Goal: Task Accomplishment & Management: Manage account settings

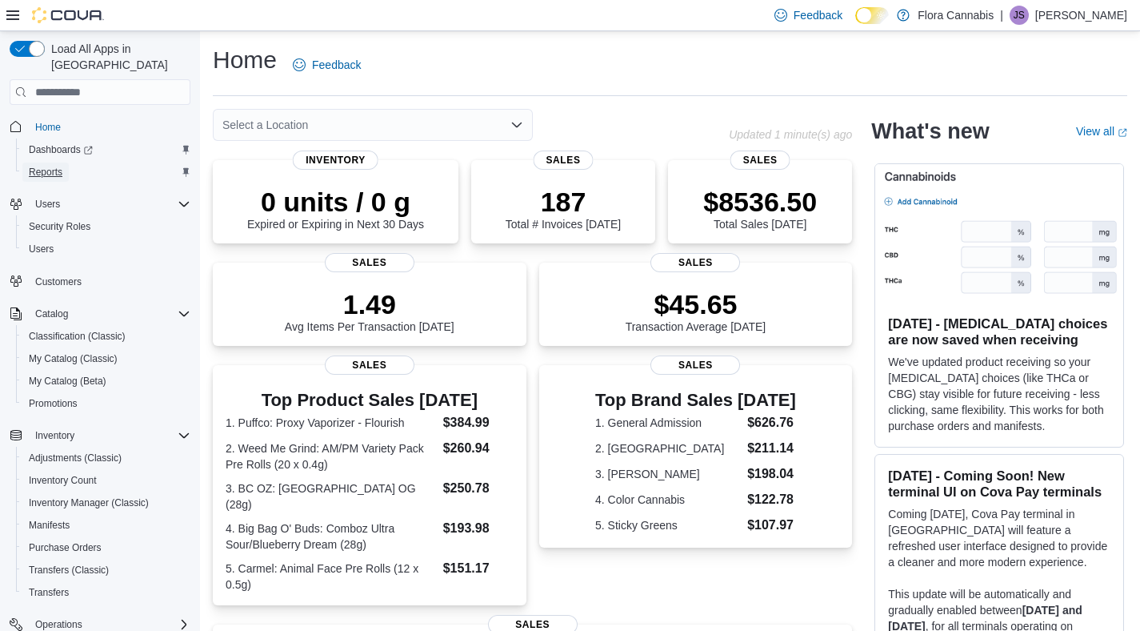
click at [53, 166] on span "Reports" at bounding box center [46, 172] width 34 height 13
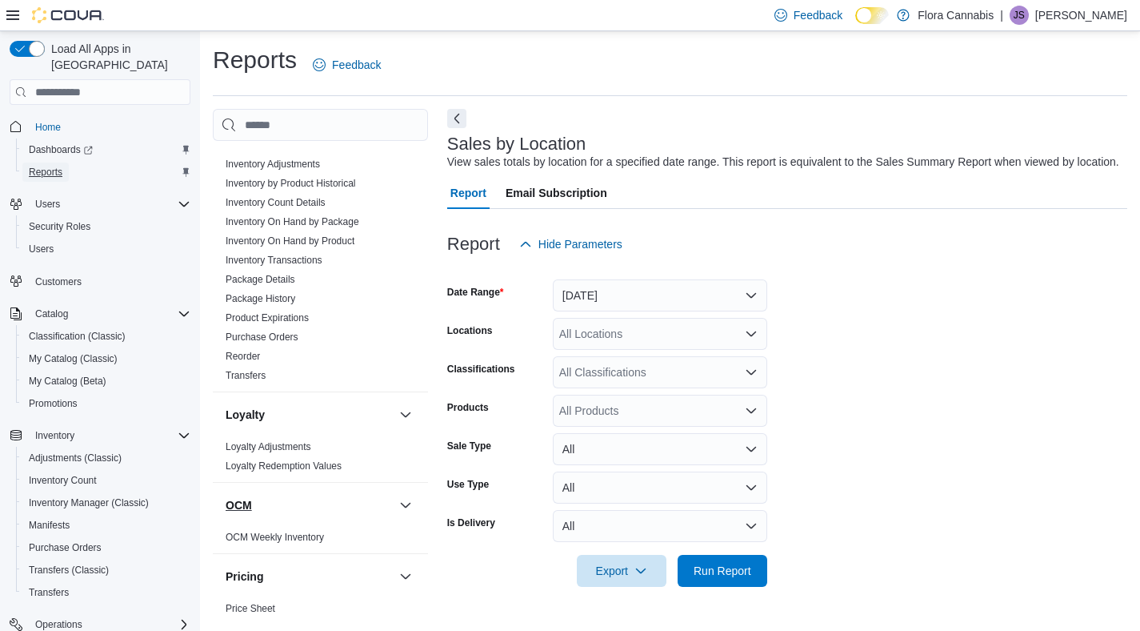
scroll to position [1019, 0]
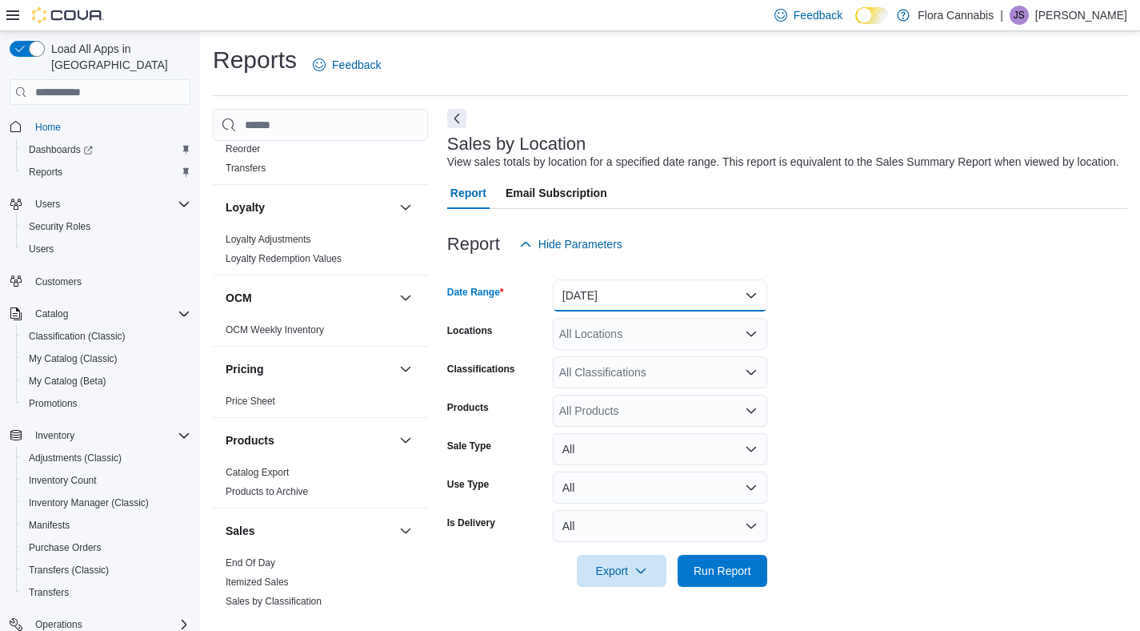
click at [635, 302] on button "Yesterday" at bounding box center [660, 295] width 214 height 32
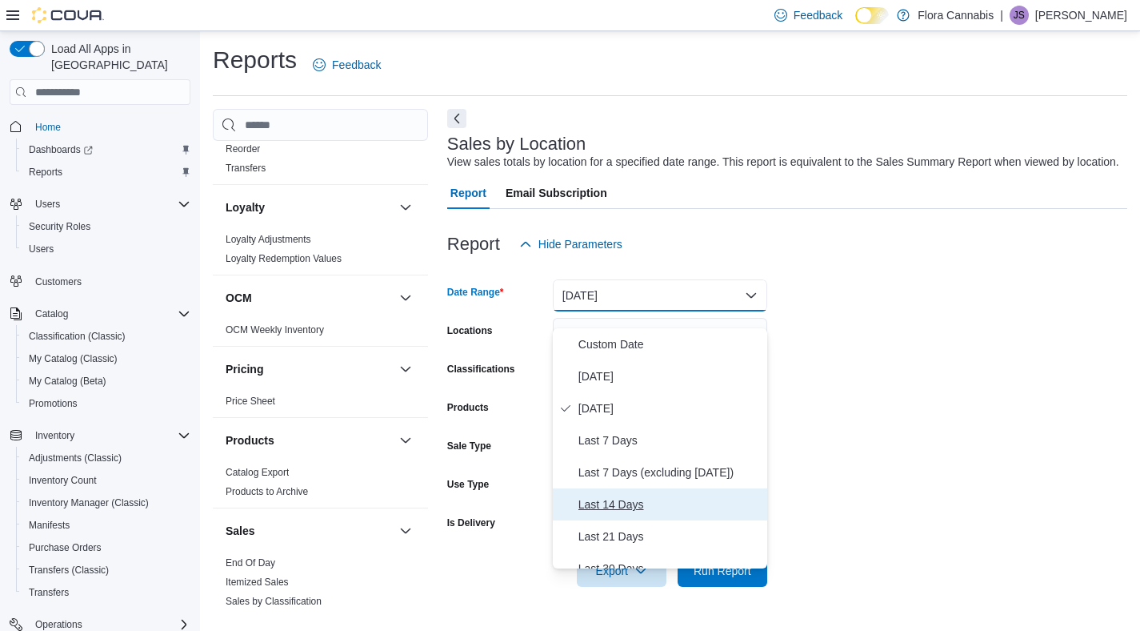
click at [629, 499] on span "Last 14 Days" at bounding box center [670, 504] width 182 height 19
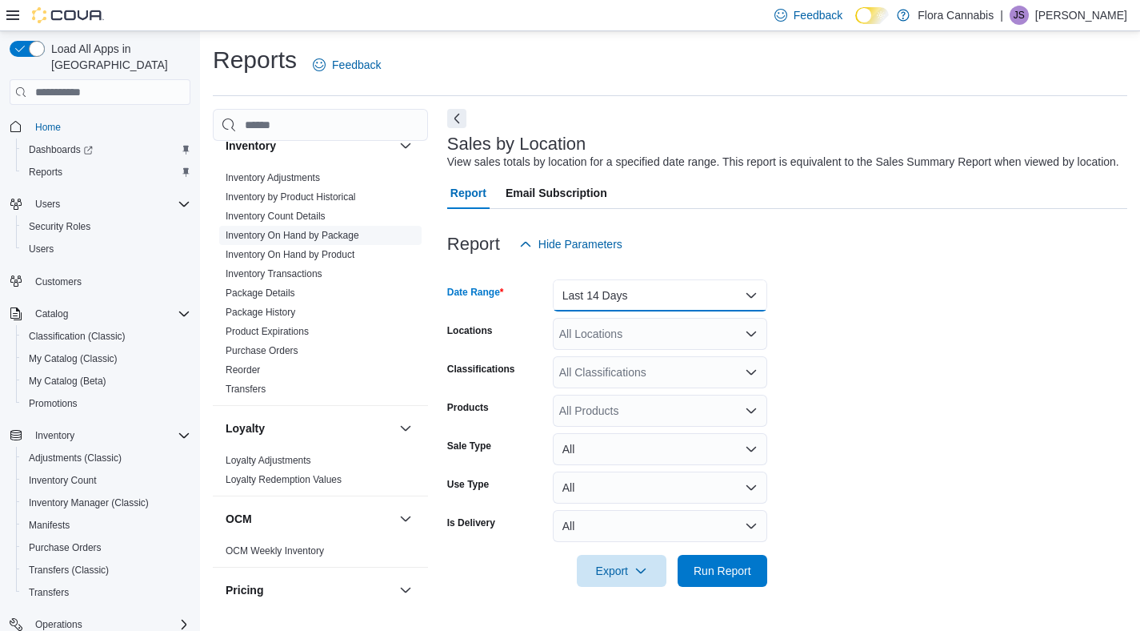
scroll to position [718, 0]
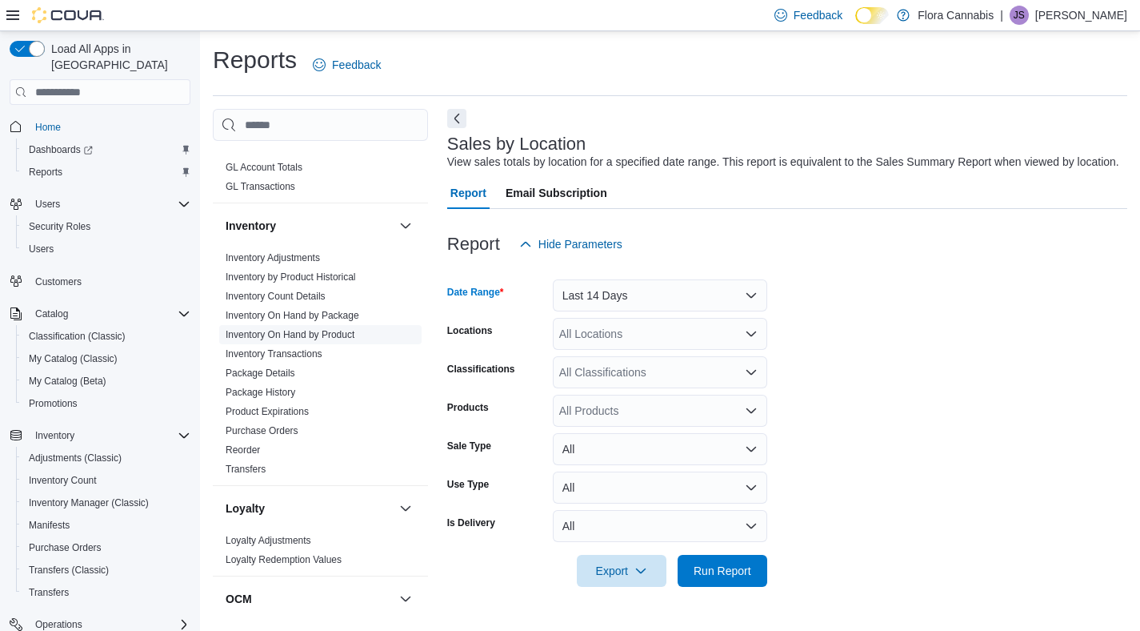
click at [296, 329] on link "Inventory On Hand by Product" at bounding box center [290, 334] width 129 height 11
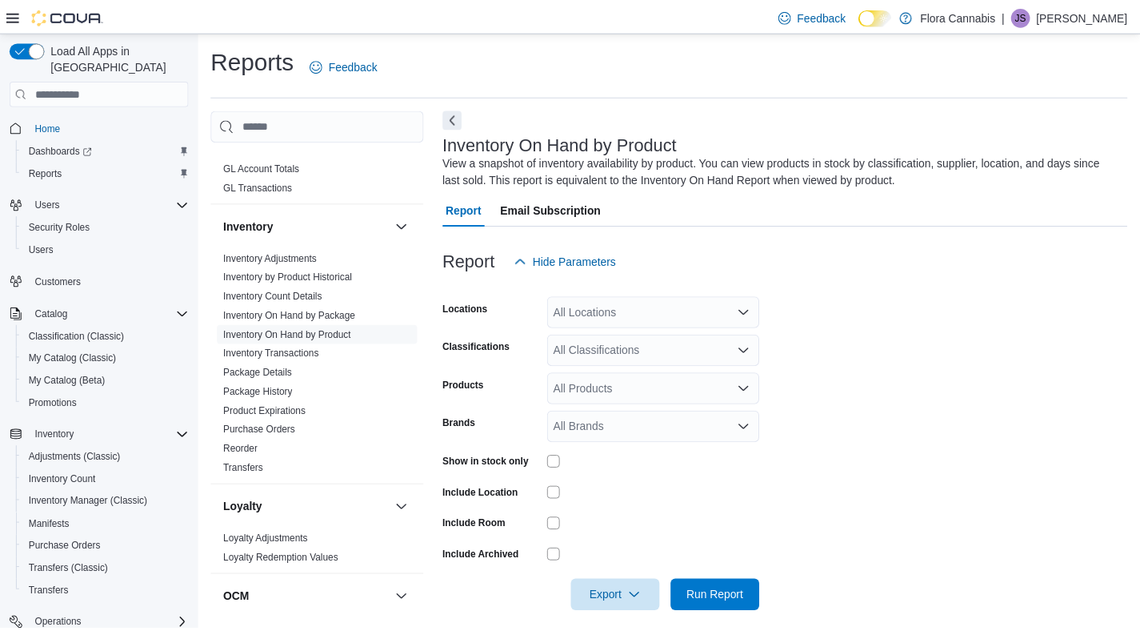
scroll to position [14, 0]
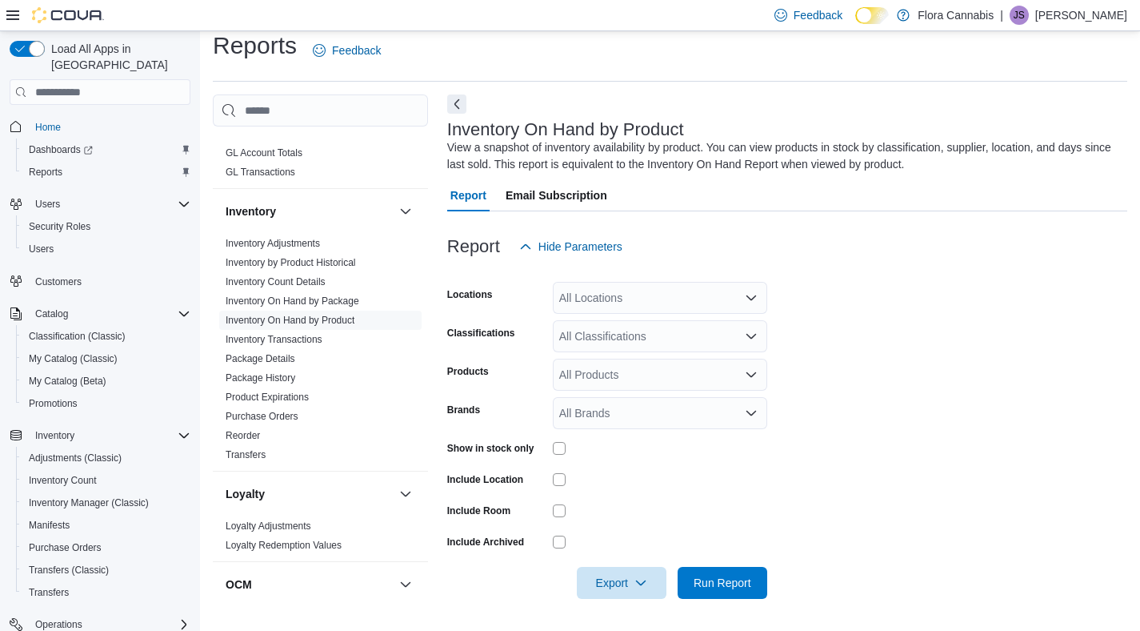
click at [659, 376] on div "All Products" at bounding box center [660, 374] width 214 height 32
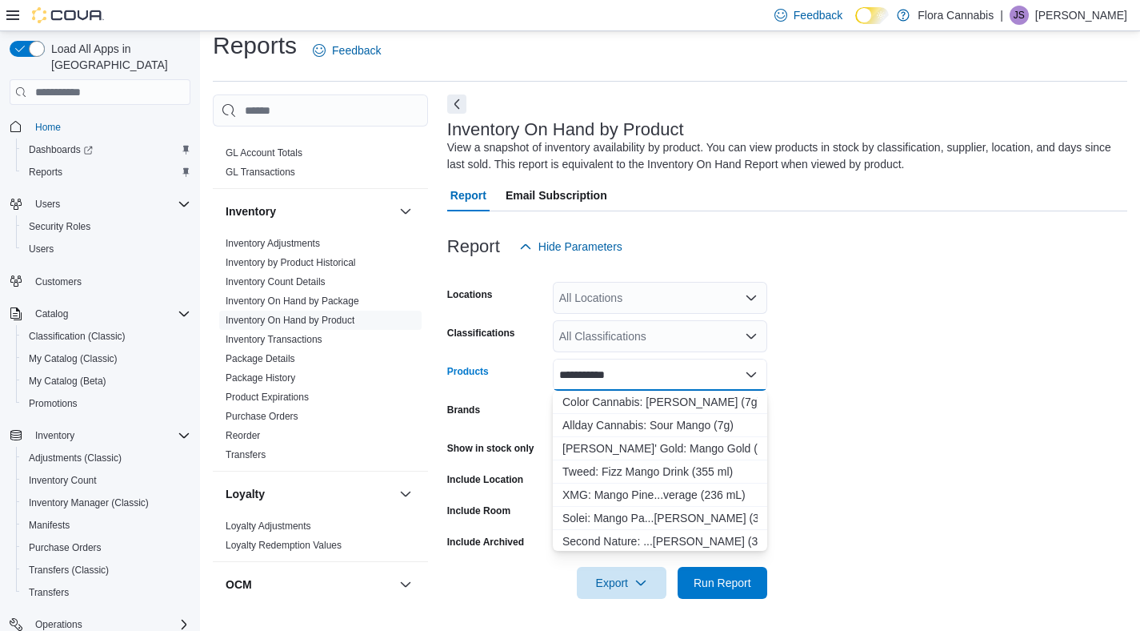
type input "**********"
drag, startPoint x: 649, startPoint y: 377, endPoint x: 541, endPoint y: 386, distance: 108.4
click at [541, 386] on div "**********" at bounding box center [607, 374] width 320 height 32
click at [589, 365] on input "**********" at bounding box center [593, 374] width 69 height 19
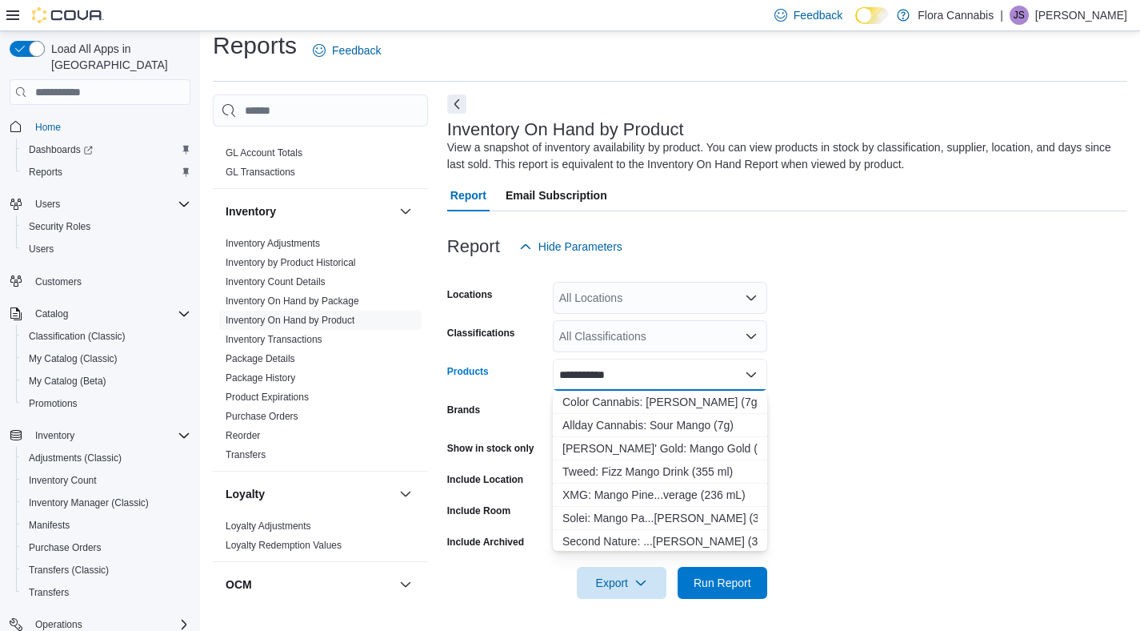
click at [591, 366] on input "**********" at bounding box center [593, 374] width 69 height 19
type input "**********"
click at [662, 409] on div "Cake & Caviar: ... Yum Yum (3.5g)" at bounding box center [660, 402] width 195 height 16
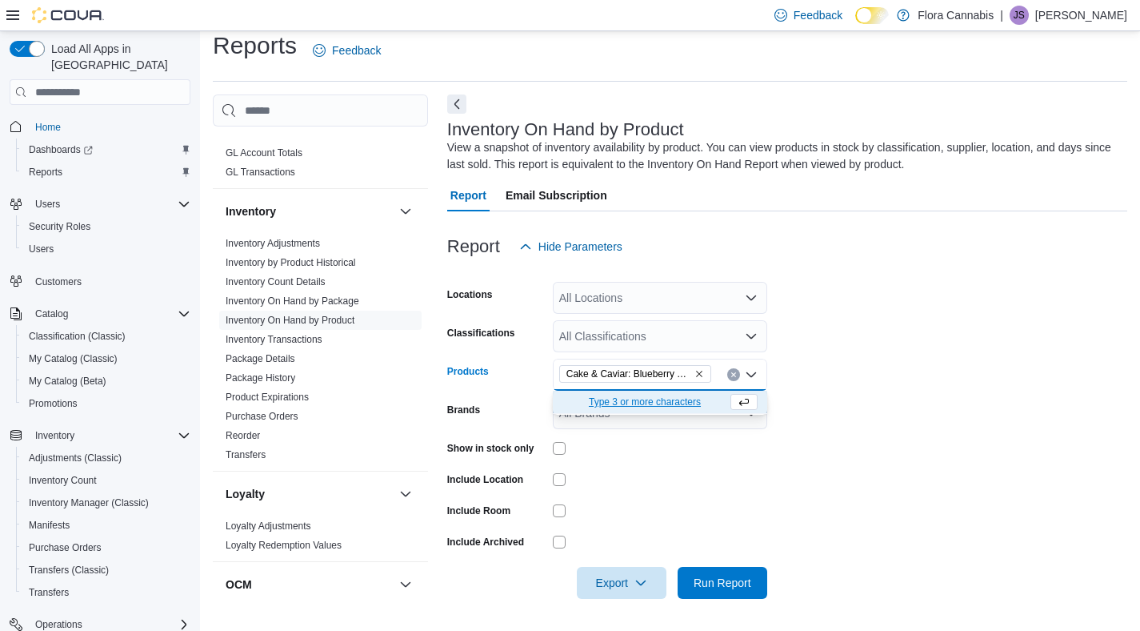
click at [696, 374] on icon "Remove Cake & Caviar: Blueberry Yum Yum (3.5g) from selection in this group" at bounding box center [700, 374] width 10 height 10
click at [948, 254] on div "Report Hide Parameters" at bounding box center [787, 246] width 680 height 32
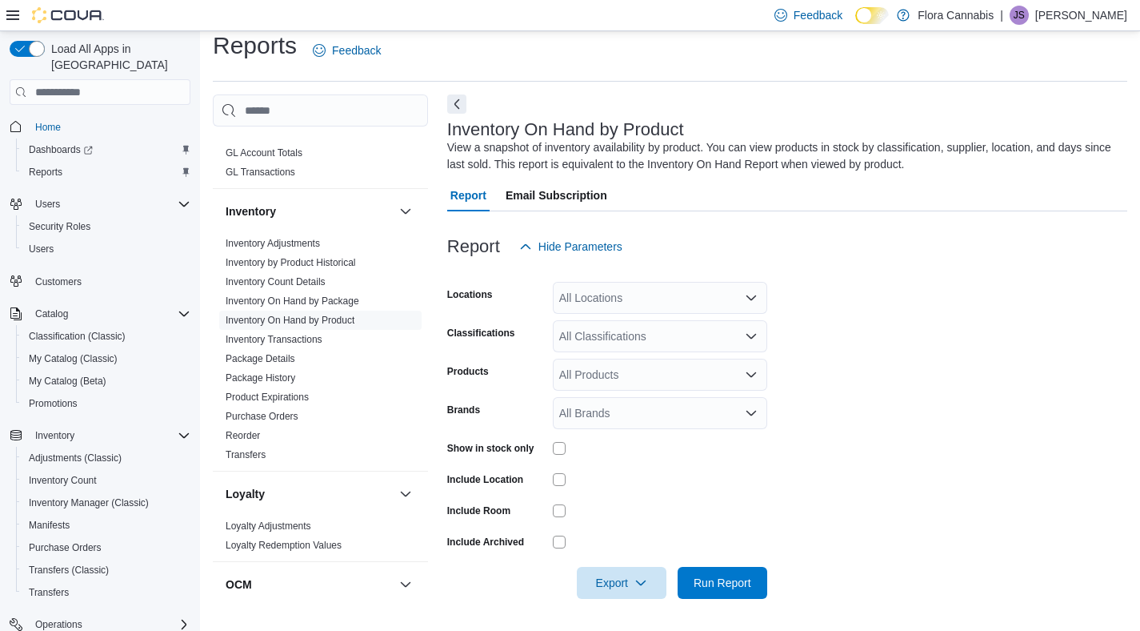
click at [661, 374] on div "All Products" at bounding box center [660, 374] width 214 height 32
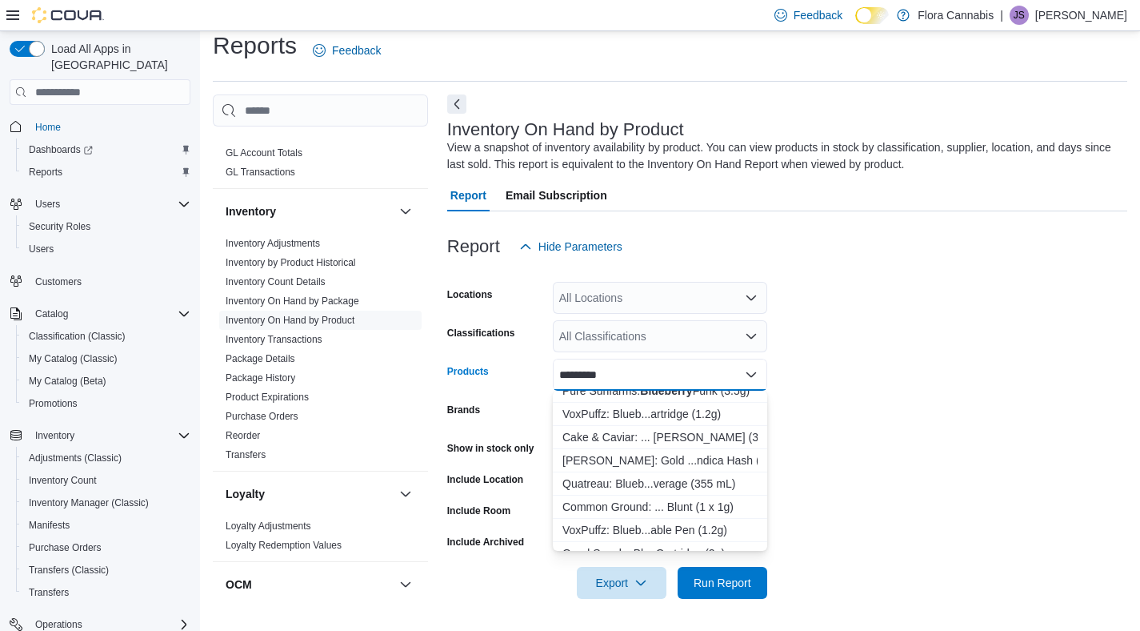
scroll to position [114, 0]
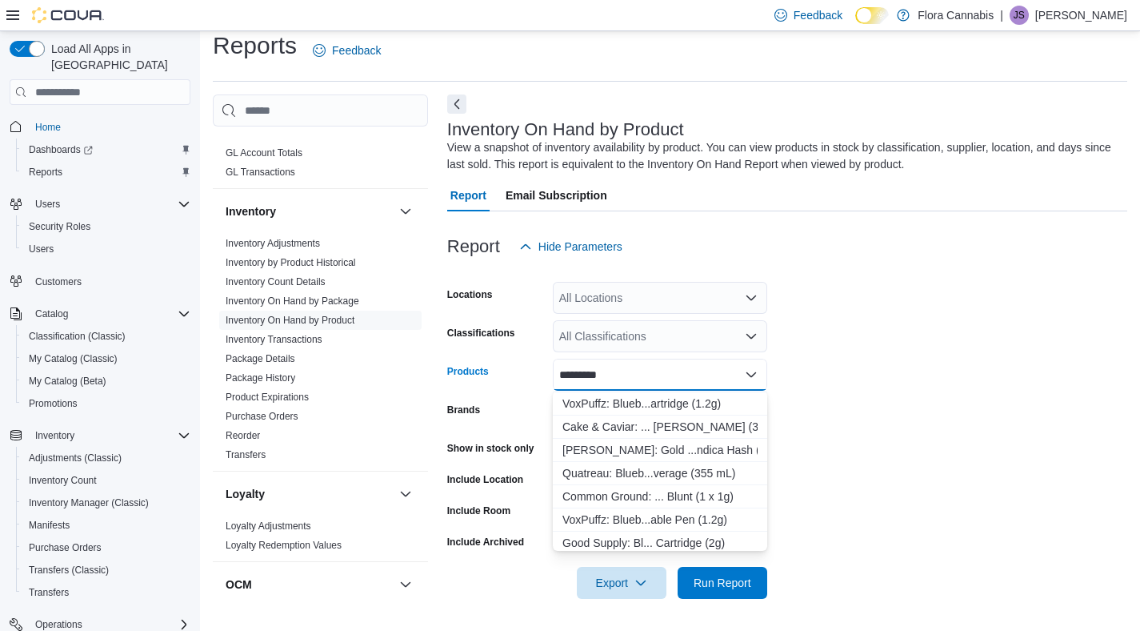
type input "*********"
click at [553, 374] on div "********* Combo box. Selected. blueberry. Selected. Combo box input. All Produc…" at bounding box center [660, 374] width 214 height 32
type input "**********"
click at [661, 495] on div "Good Supply: Bl... Cartridge (2g)" at bounding box center [660, 495] width 195 height 16
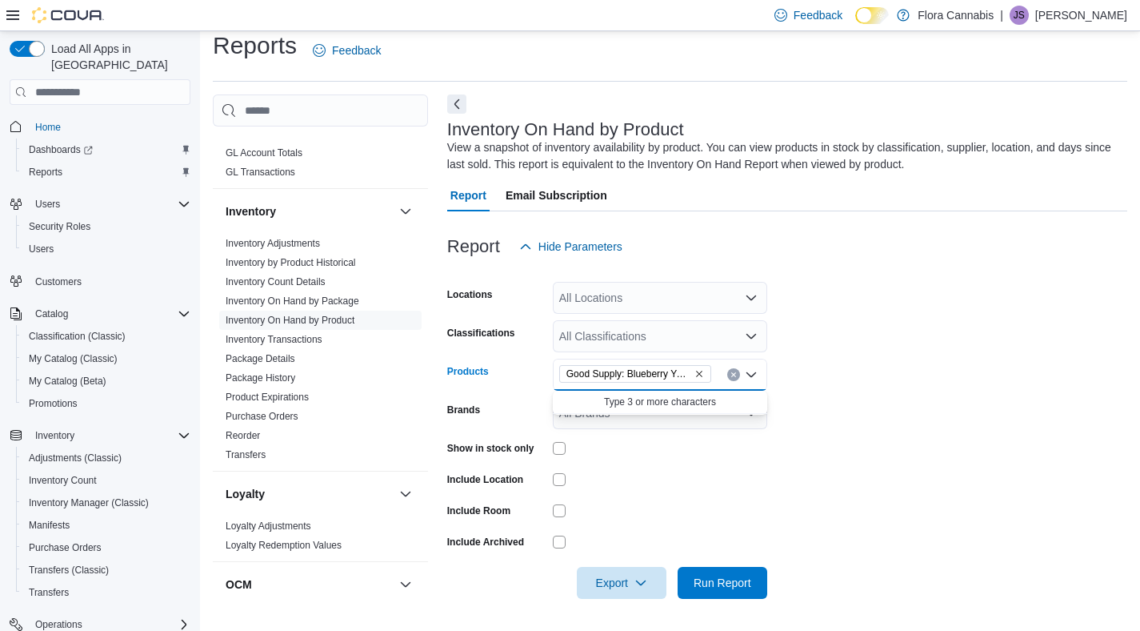
click at [976, 410] on form "Locations All Locations Classifications All Classifications Products Good Suppl…" at bounding box center [787, 430] width 680 height 336
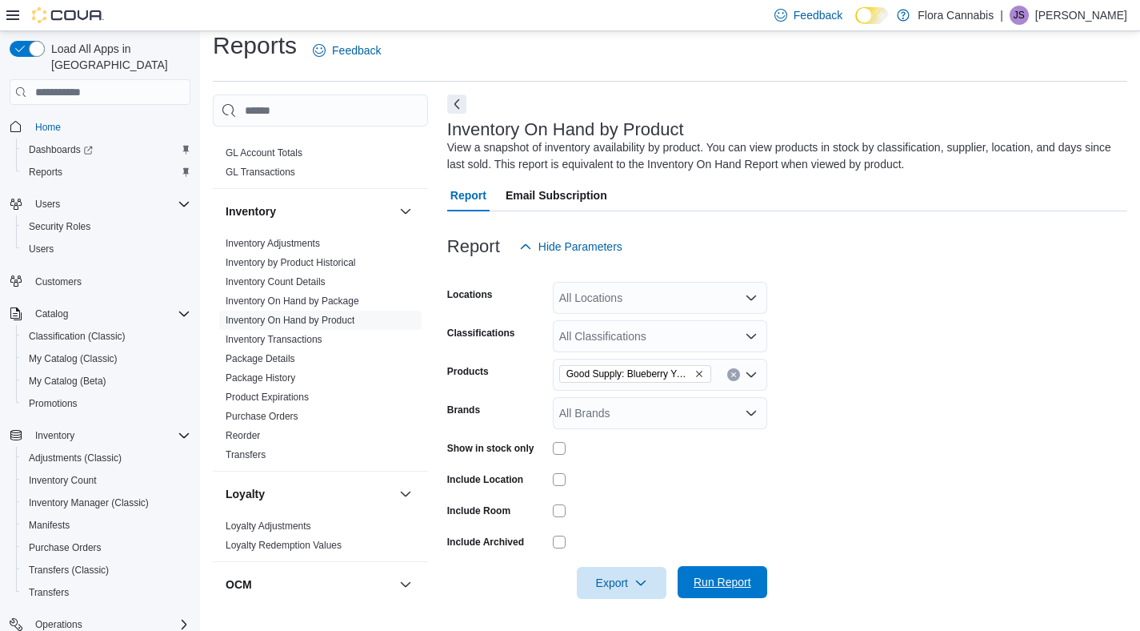
click at [719, 581] on span "Run Report" at bounding box center [723, 582] width 58 height 16
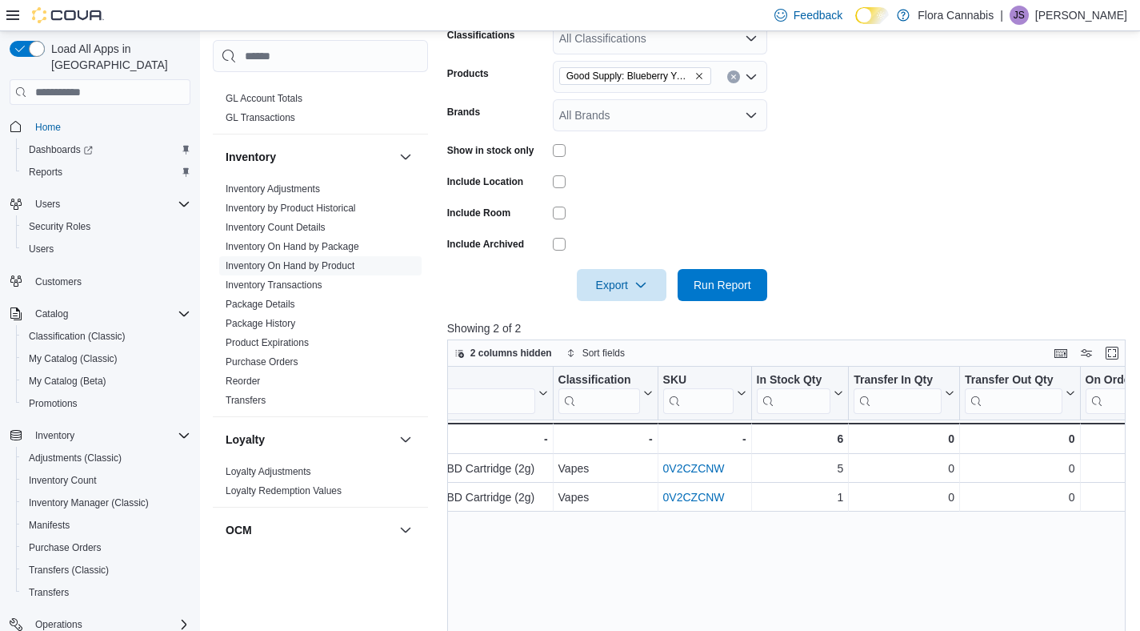
scroll to position [0, 432]
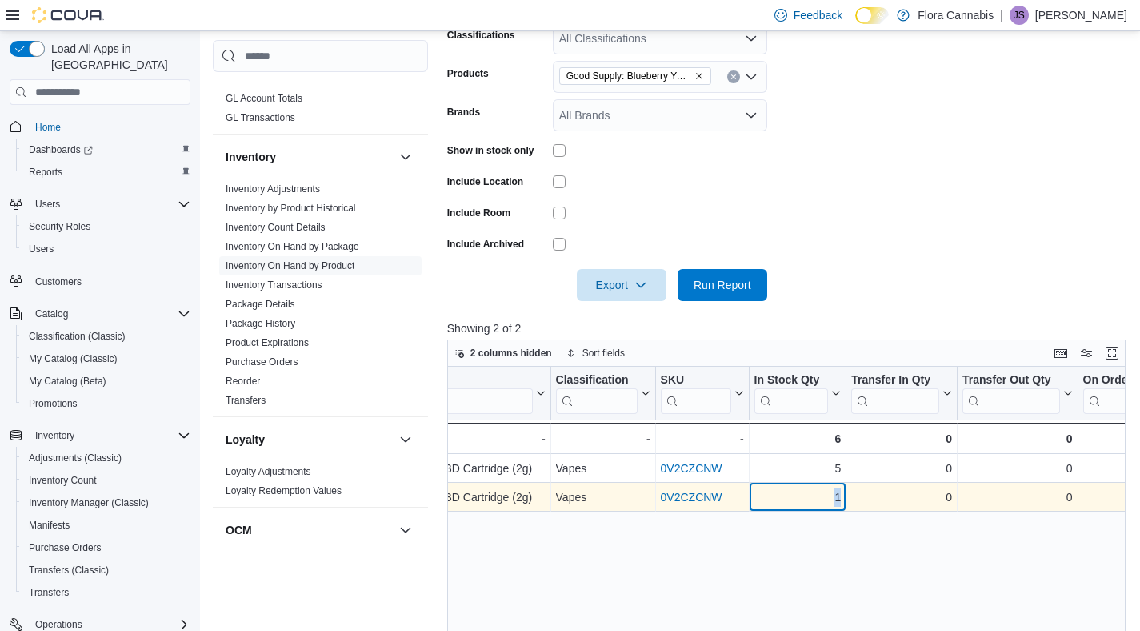
drag, startPoint x: 811, startPoint y: 494, endPoint x: 888, endPoint y: 495, distance: 76.8
click at [888, 495] on div "West Kelowna - 450092 - Location, column 1, row 2 Good Supply: Blueberry Yum TH…" at bounding box center [979, 497] width 1928 height 29
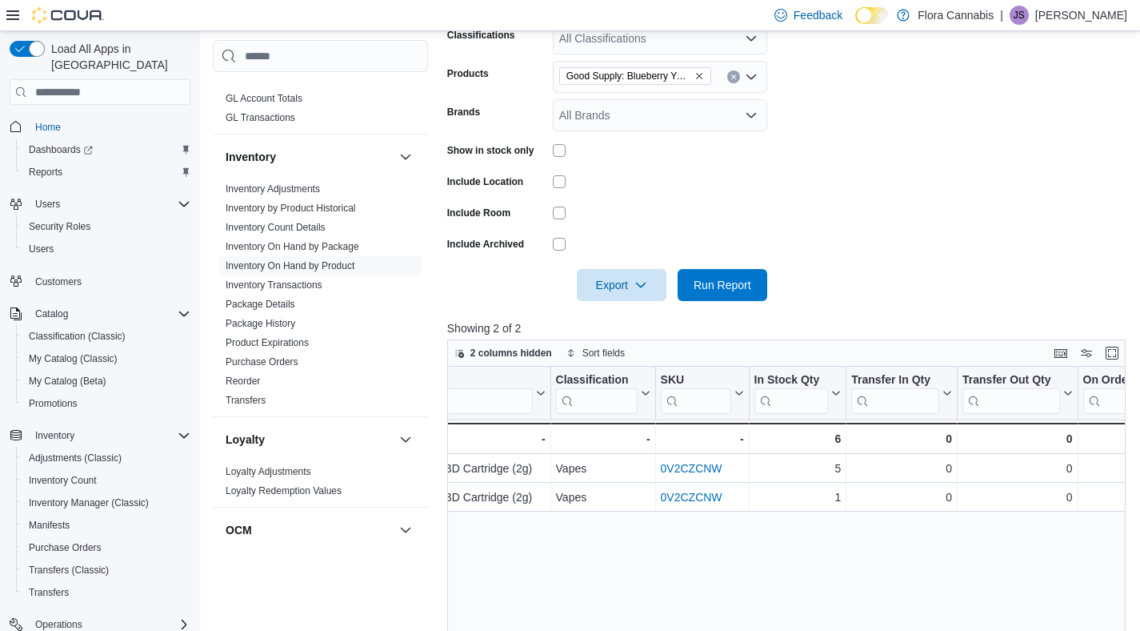
click at [853, 552] on div "Location Click to view column header actions Product Click to view column heade…" at bounding box center [790, 604] width 686 height 477
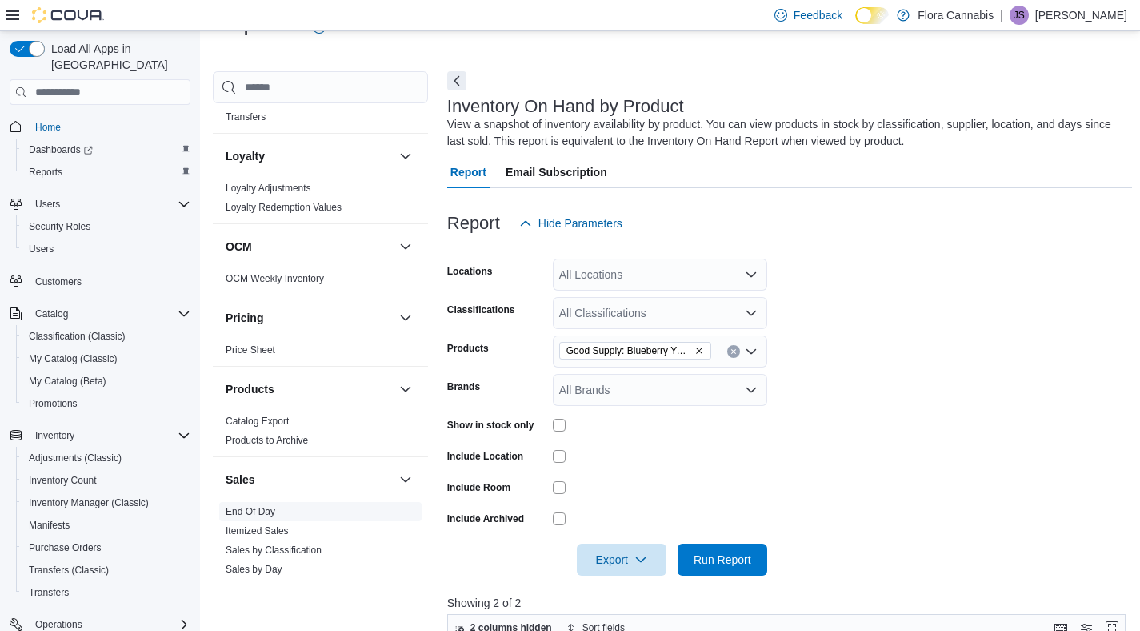
scroll to position [1328, 0]
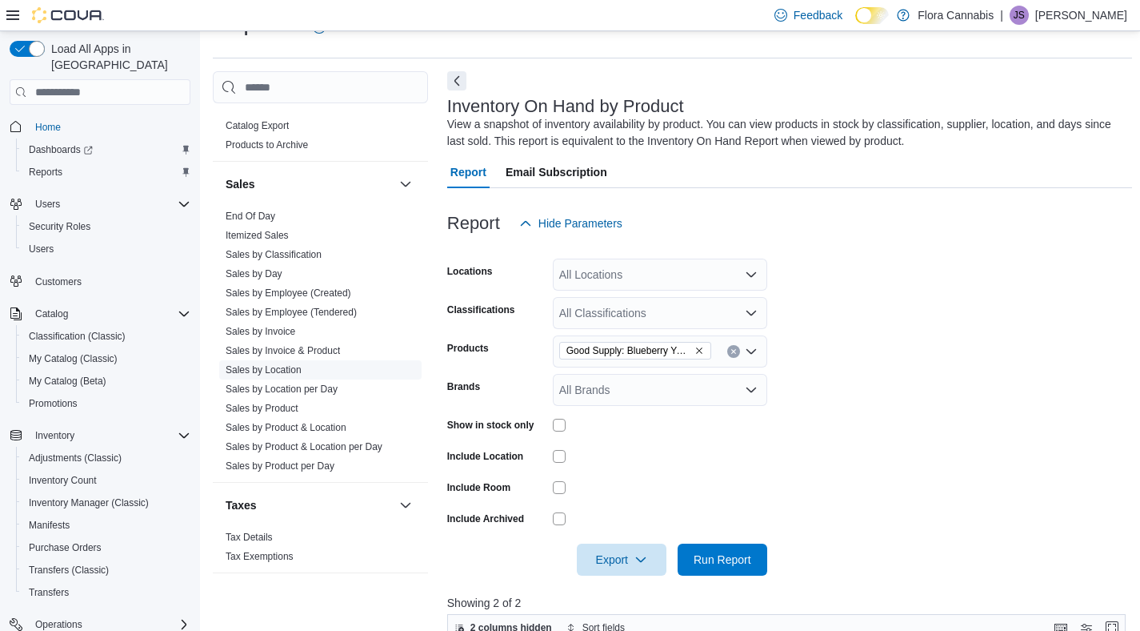
click at [281, 402] on link "Sales by Product" at bounding box center [262, 407] width 73 height 11
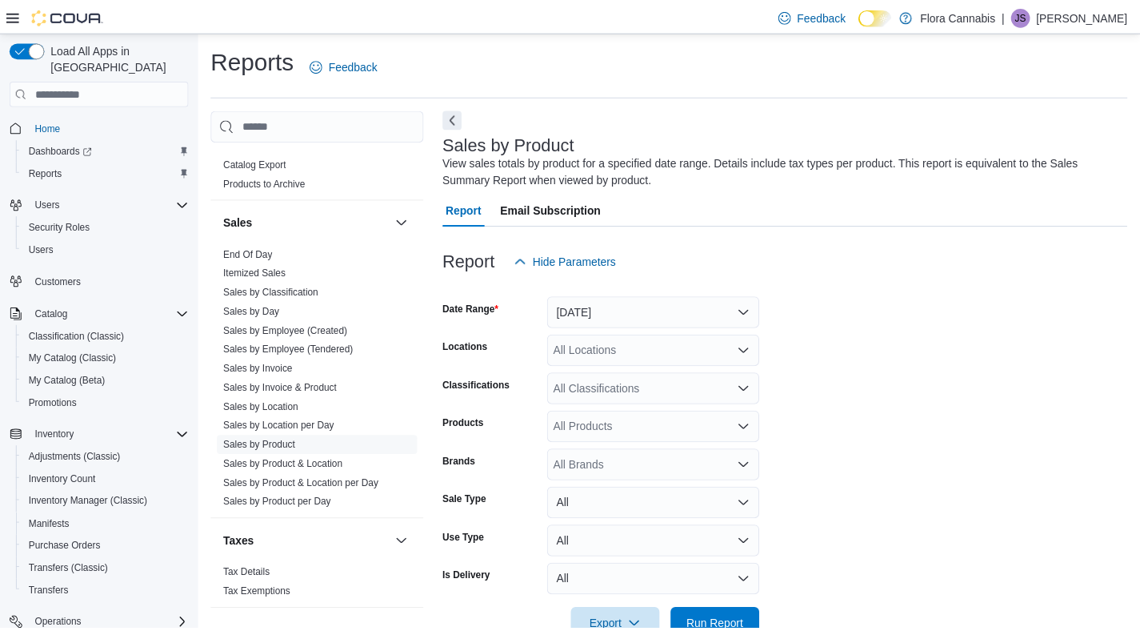
scroll to position [43, 0]
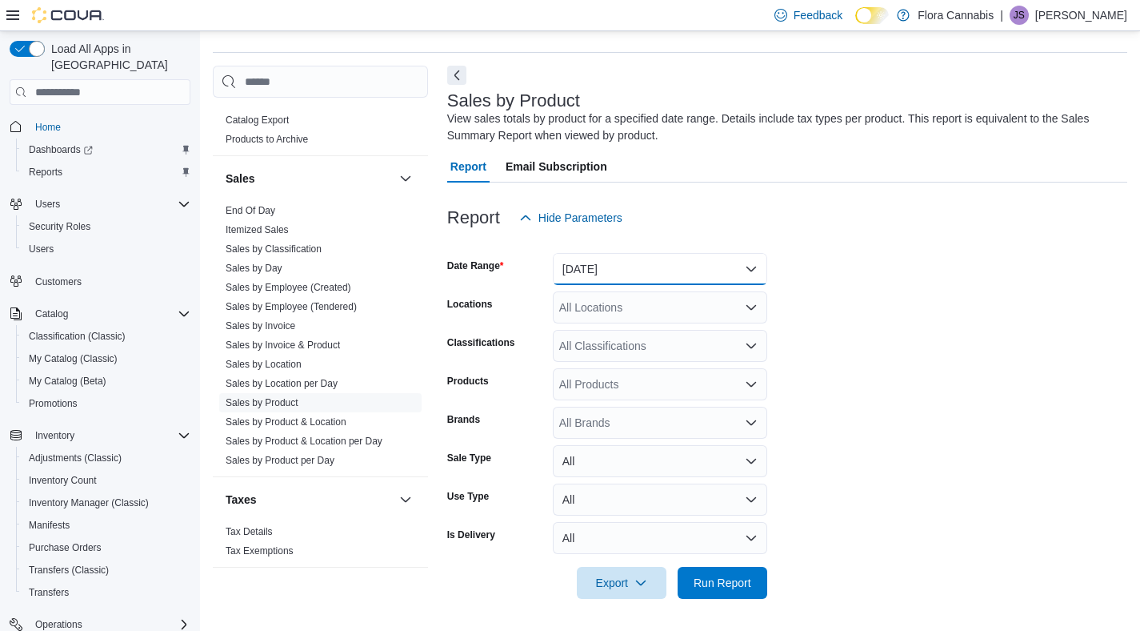
click at [691, 270] on button "Yesterday" at bounding box center [660, 269] width 214 height 32
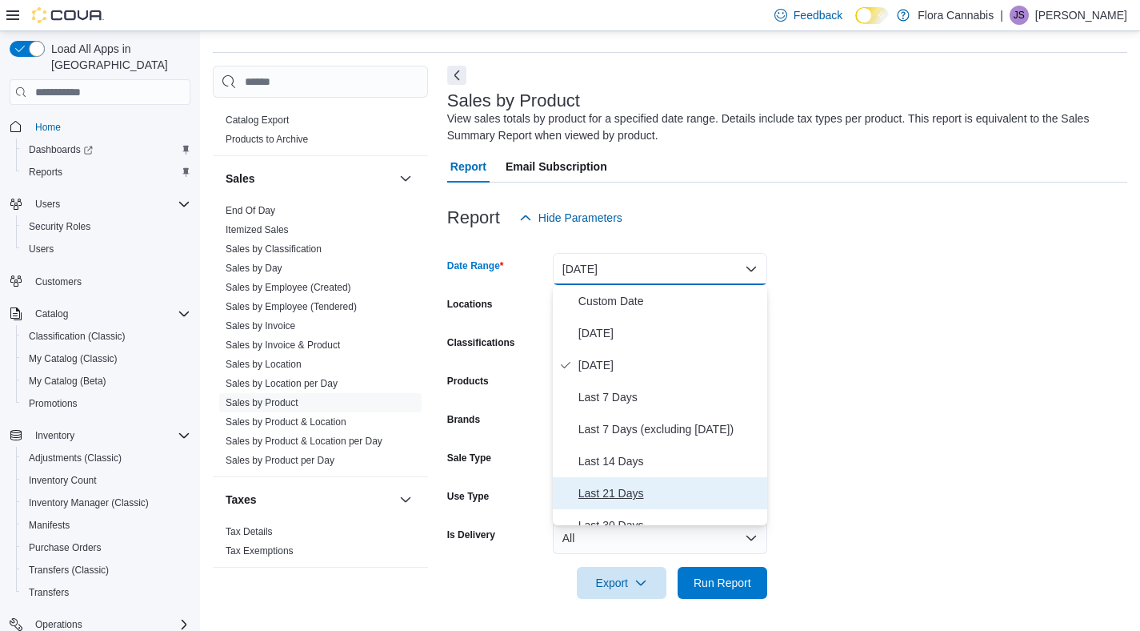
click at [640, 487] on span "Last 21 Days" at bounding box center [670, 492] width 182 height 19
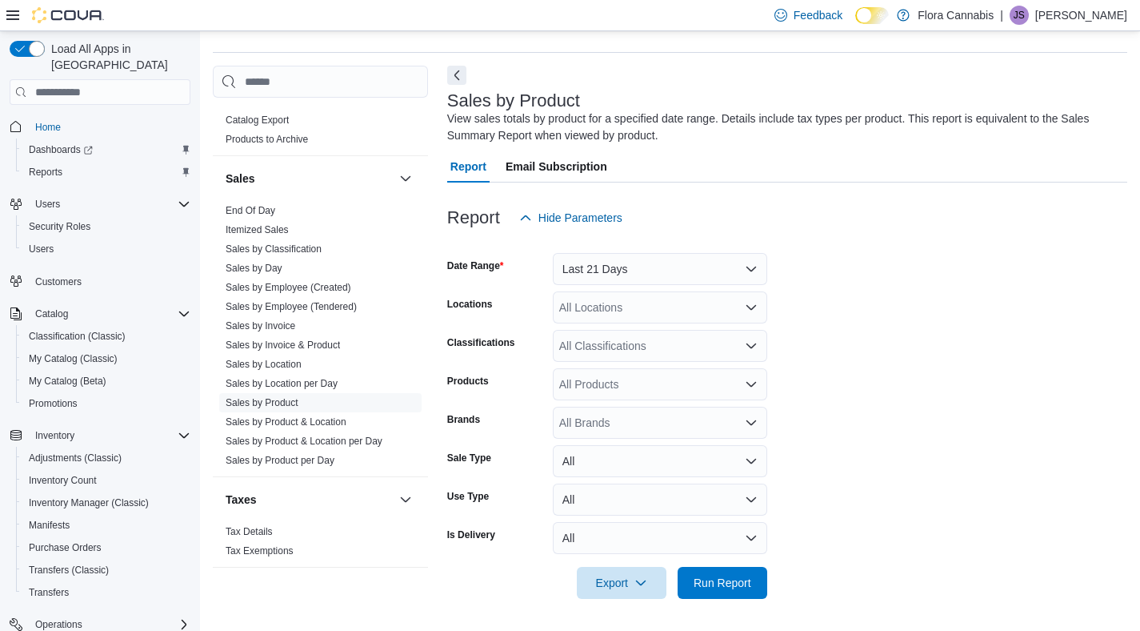
click at [835, 356] on form "Date Range Last 21 Days Locations All Locations Classifications All Classificat…" at bounding box center [787, 416] width 680 height 365
click at [670, 303] on div "All Locations" at bounding box center [660, 307] width 214 height 32
type input "*"
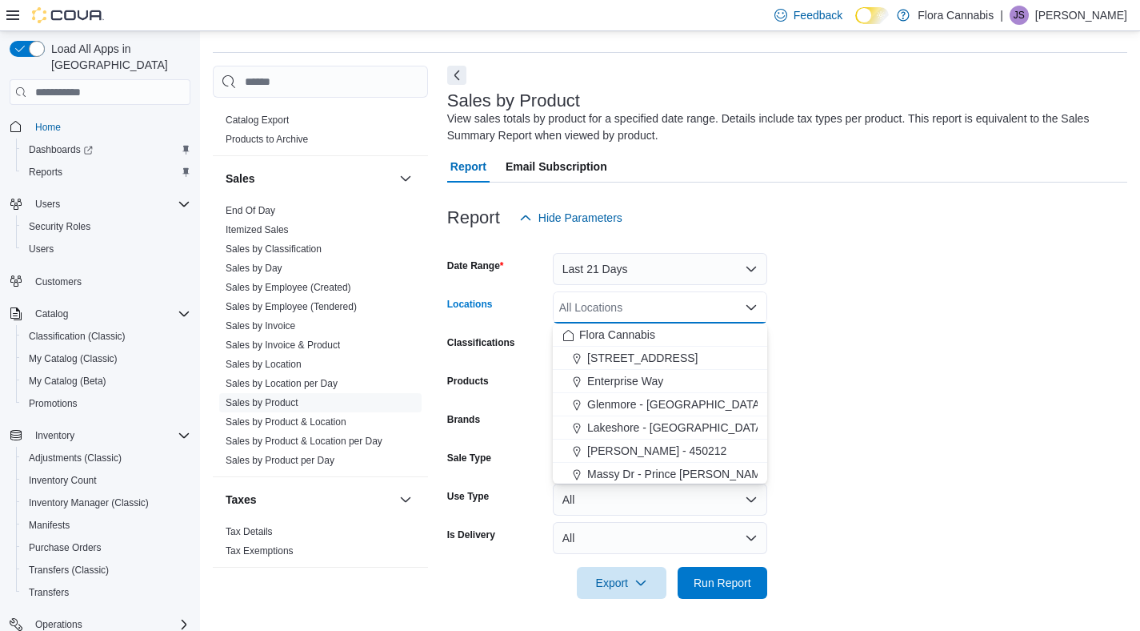
click at [909, 298] on form "Date Range Last 21 Days Locations All Locations Combo box. Selected. Combo box …" at bounding box center [787, 416] width 680 height 365
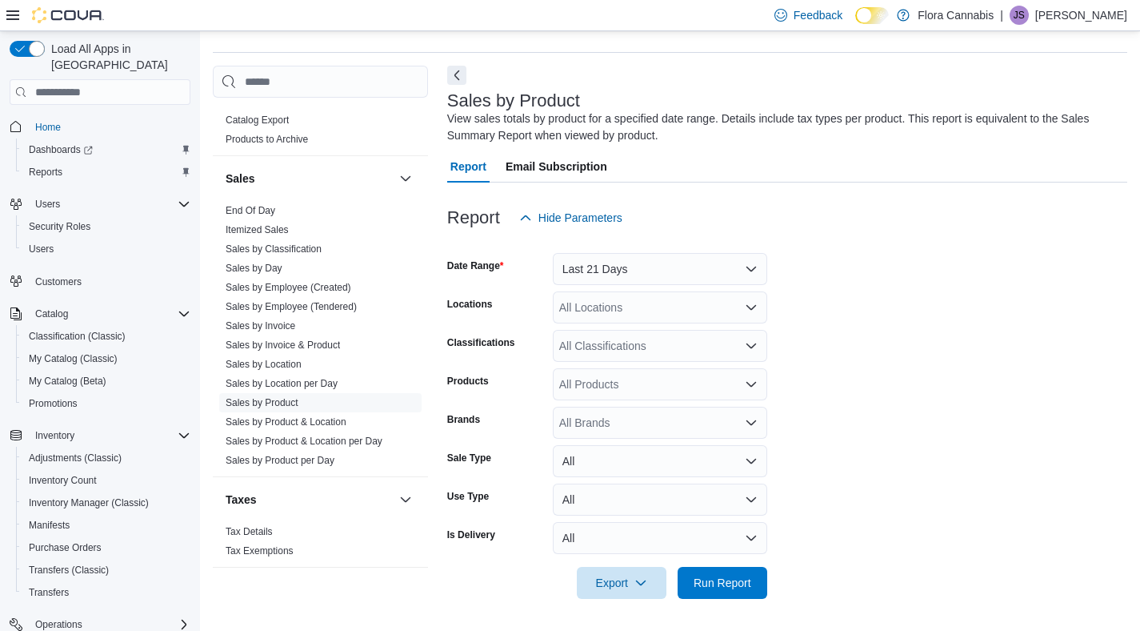
click at [629, 398] on div "All Products" at bounding box center [660, 384] width 214 height 32
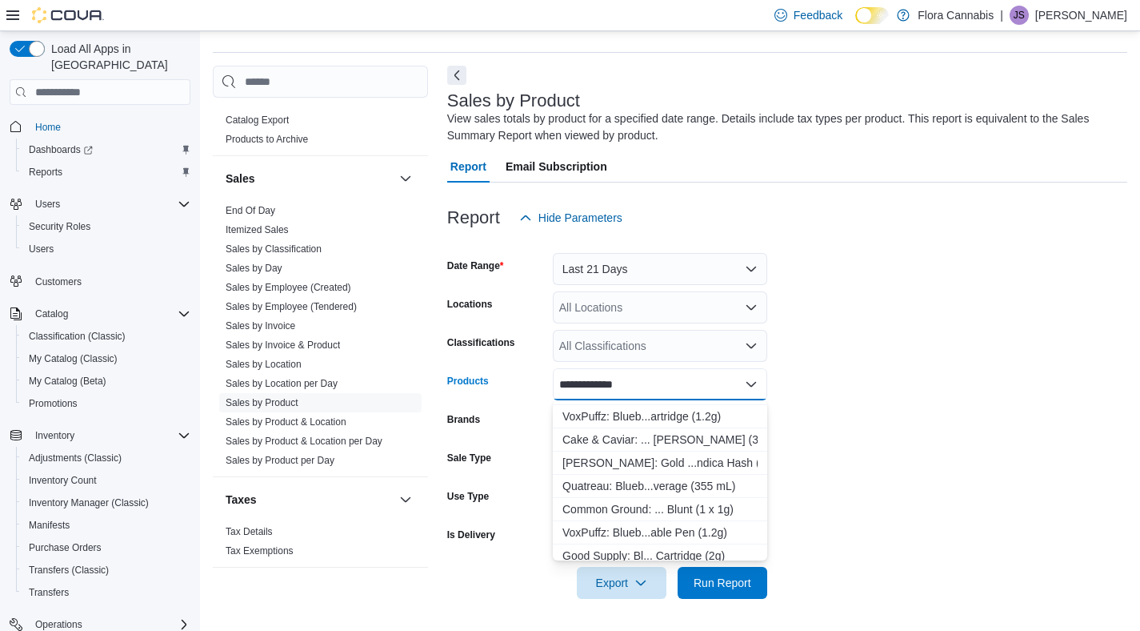
scroll to position [155, 0]
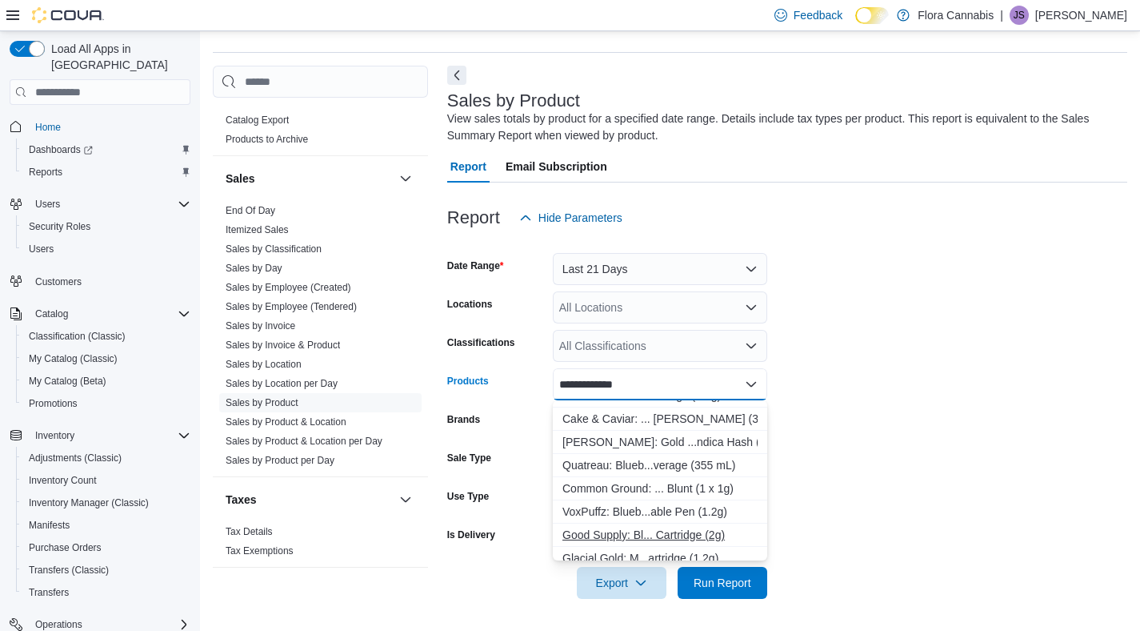
type input "**********"
click at [625, 533] on div "Good Supply: Bl... Cartridge (2g)" at bounding box center [660, 535] width 195 height 16
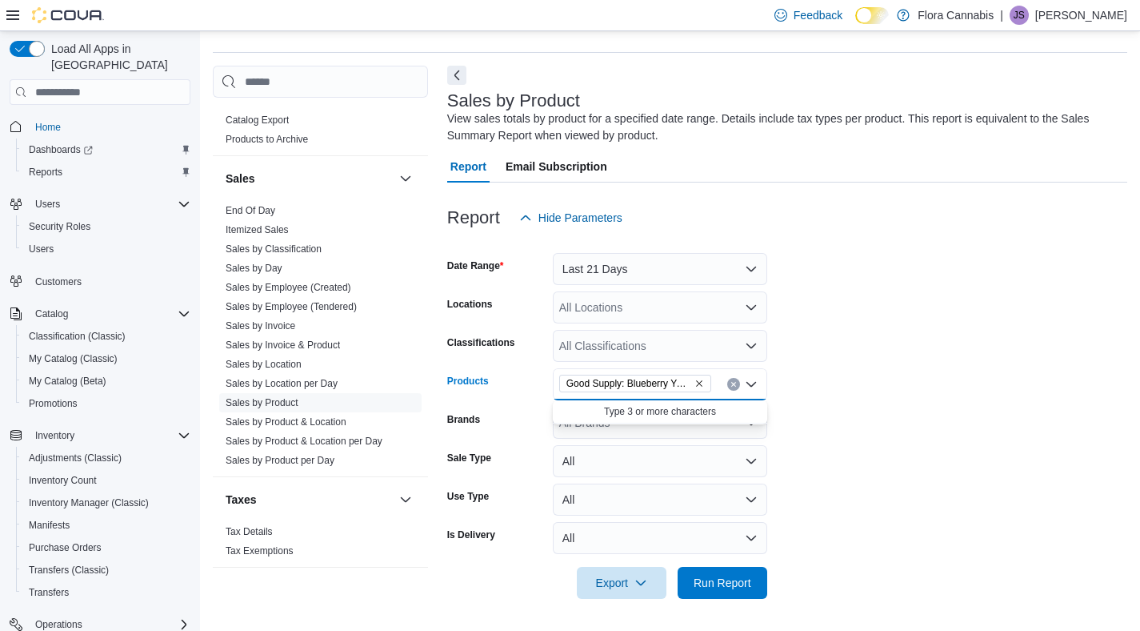
scroll to position [0, 0]
click at [950, 408] on form "Date Range Last 21 Days Locations All Locations Classifications All Classificat…" at bounding box center [787, 416] width 680 height 365
click at [708, 584] on span "Run Report" at bounding box center [723, 582] width 58 height 16
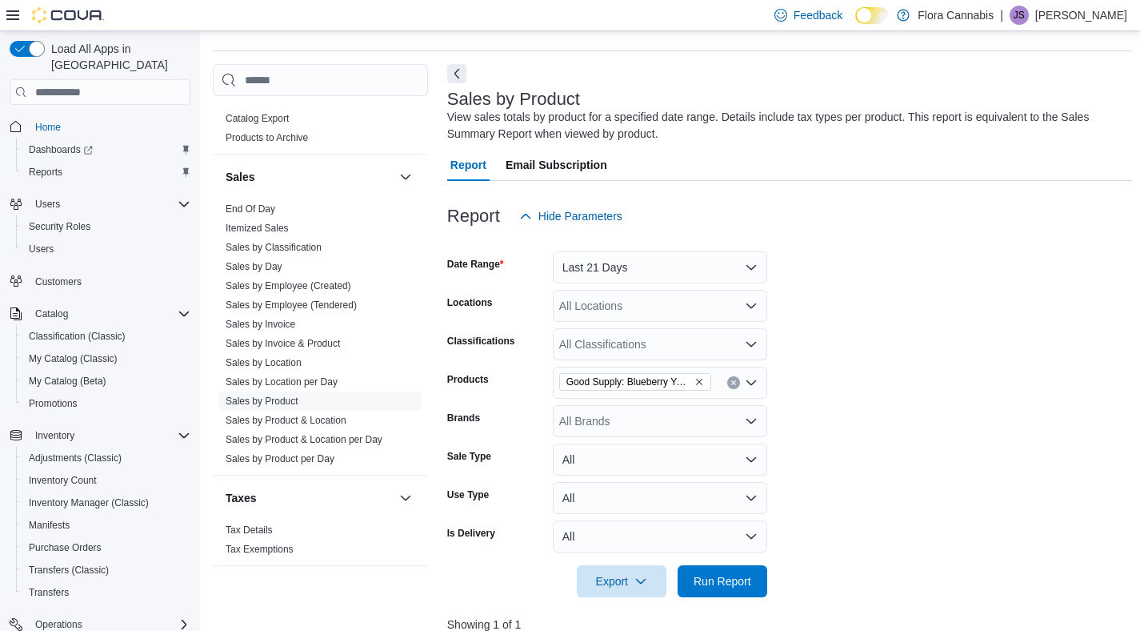
scroll to position [109, 0]
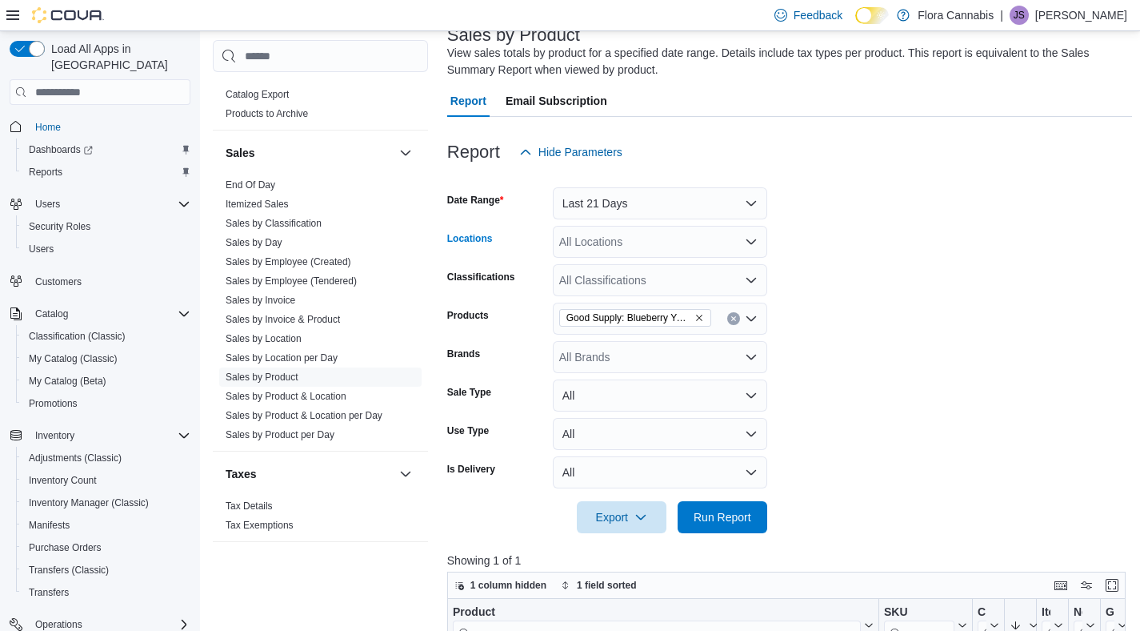
click at [690, 238] on div "All Locations" at bounding box center [660, 242] width 214 height 32
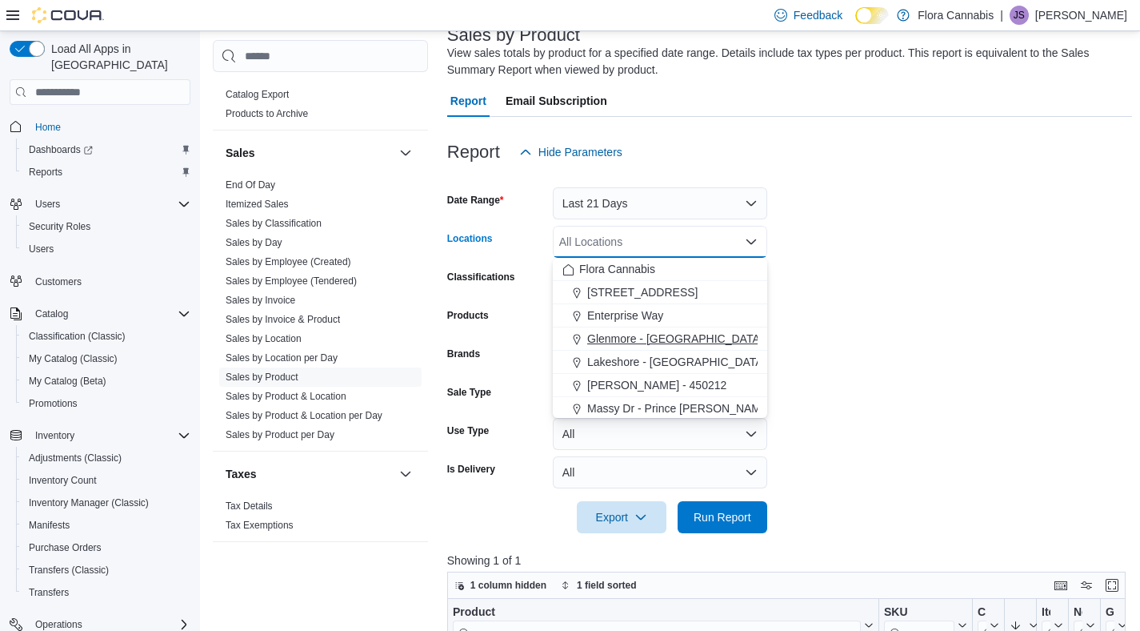
click at [624, 337] on span "Glenmore - [GEOGRAPHIC_DATA] - 450374" at bounding box center [698, 338] width 223 height 16
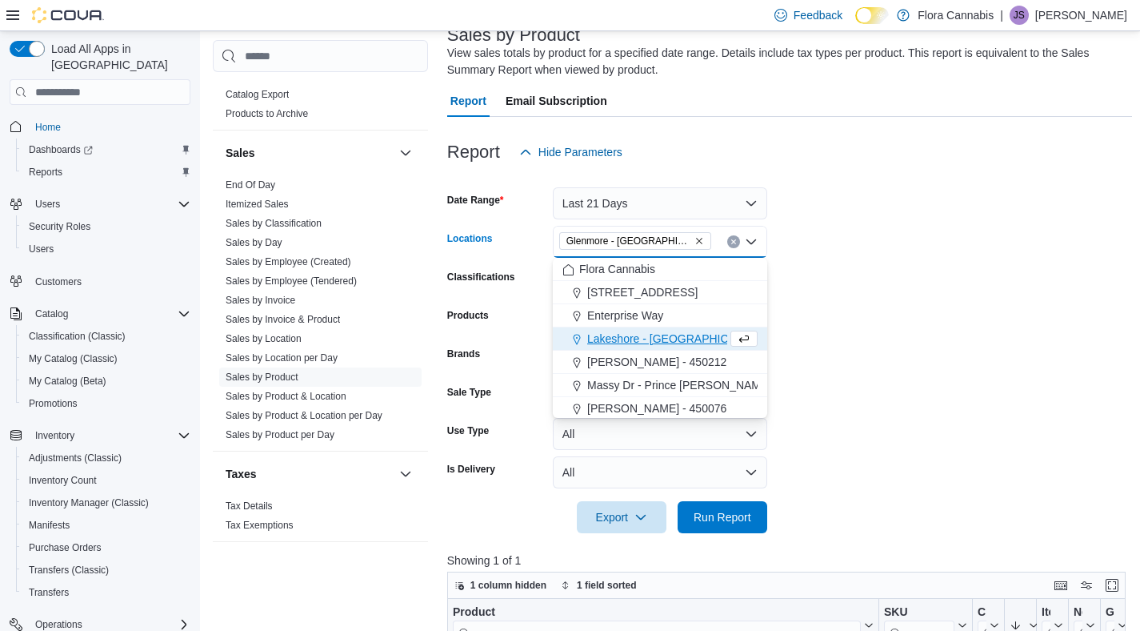
click at [977, 283] on form "Date Range Last 21 Days Locations Glenmore - Kelowna - 450374 Combo box. Select…" at bounding box center [790, 350] width 686 height 365
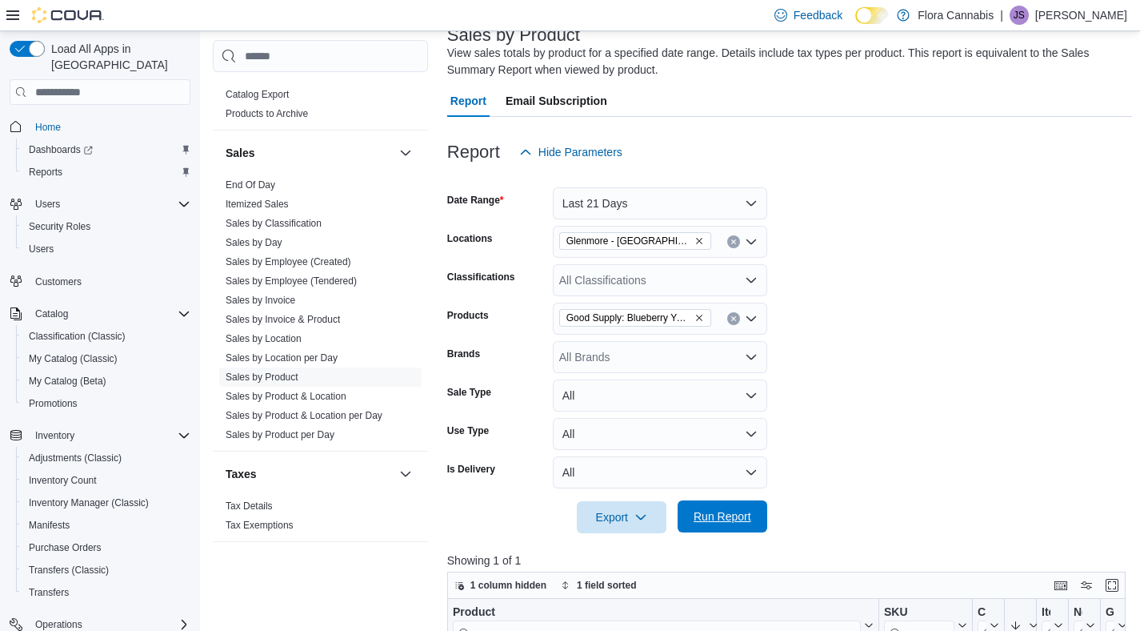
click at [727, 514] on span "Run Report" at bounding box center [723, 516] width 58 height 16
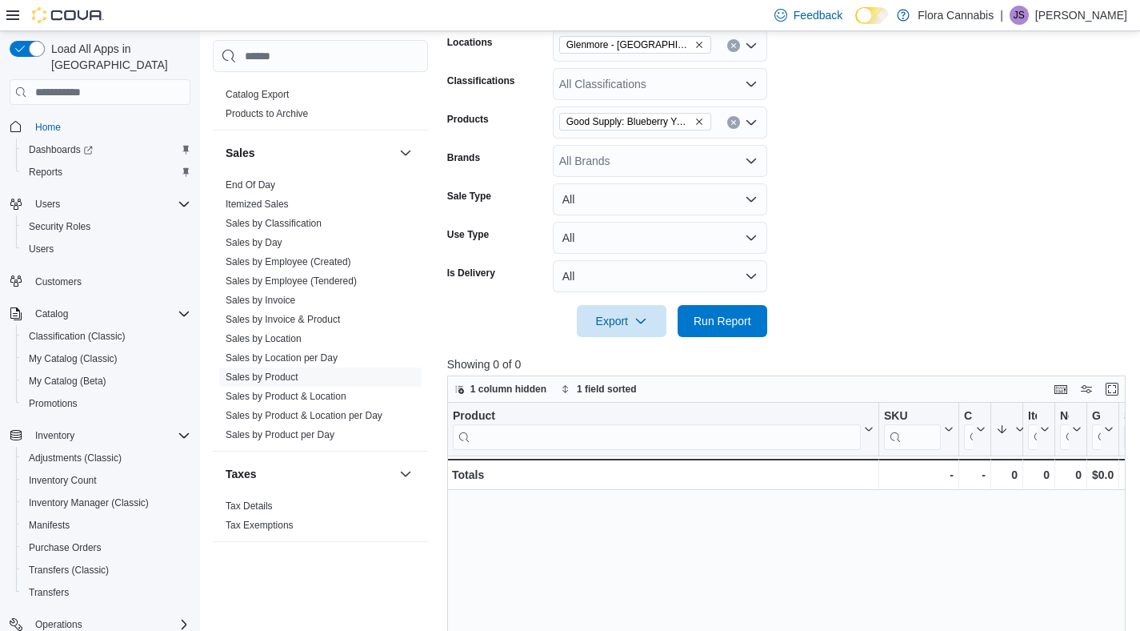
scroll to position [115, 0]
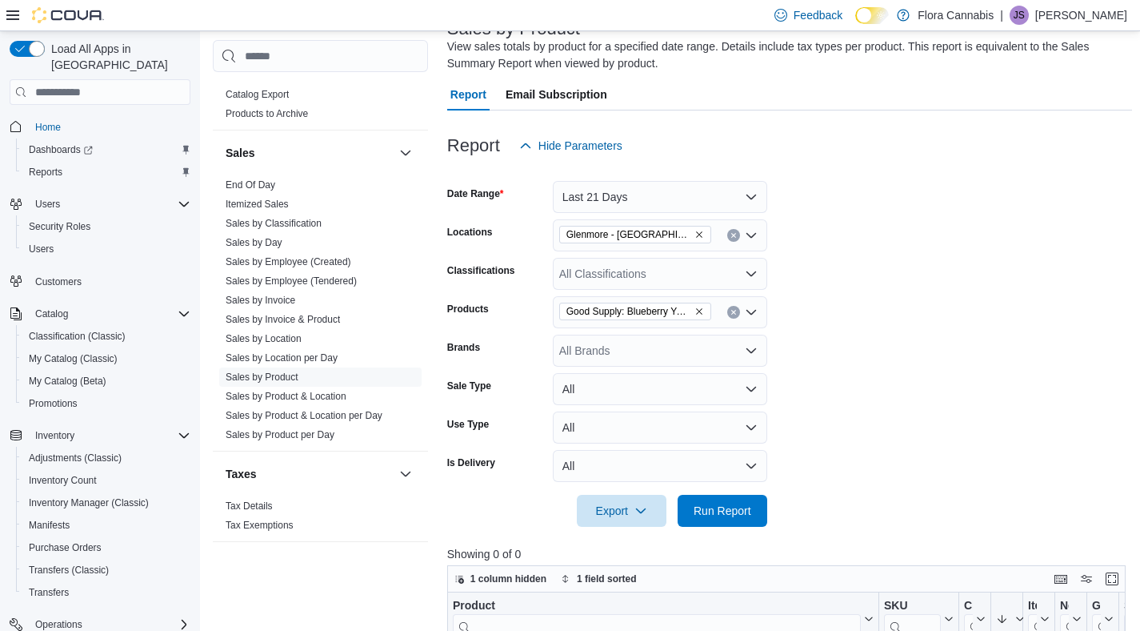
click at [700, 233] on icon "Remove Glenmore - Kelowna - 450374 from selection in this group" at bounding box center [699, 235] width 6 height 6
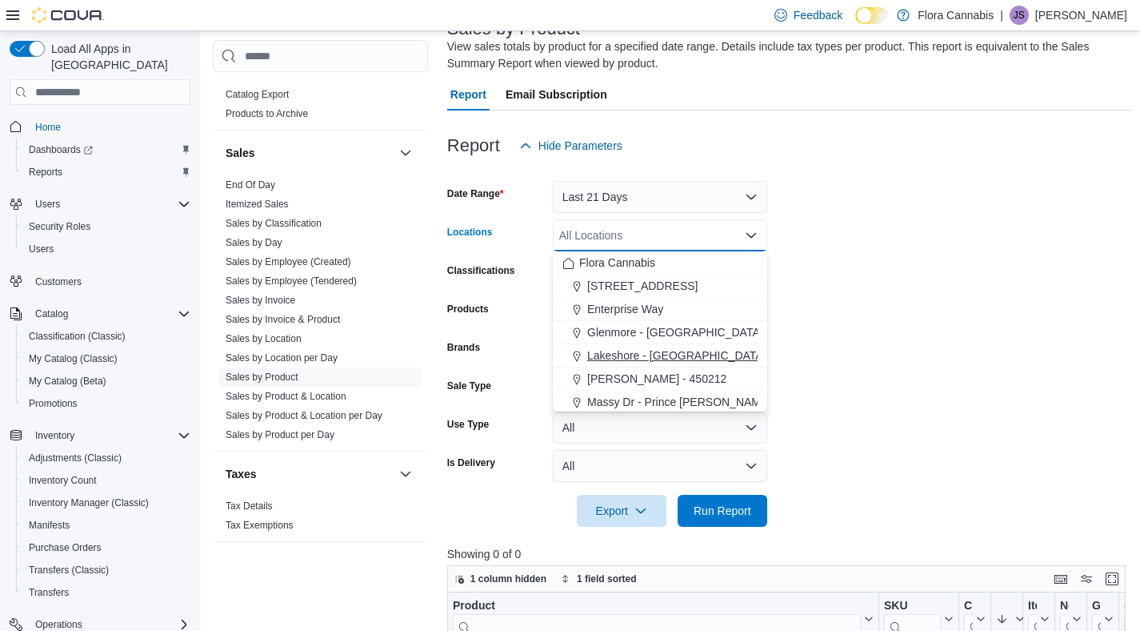
click at [639, 350] on span "Lakeshore - [GEOGRAPHIC_DATA] - 450372" at bounding box center [700, 355] width 226 height 16
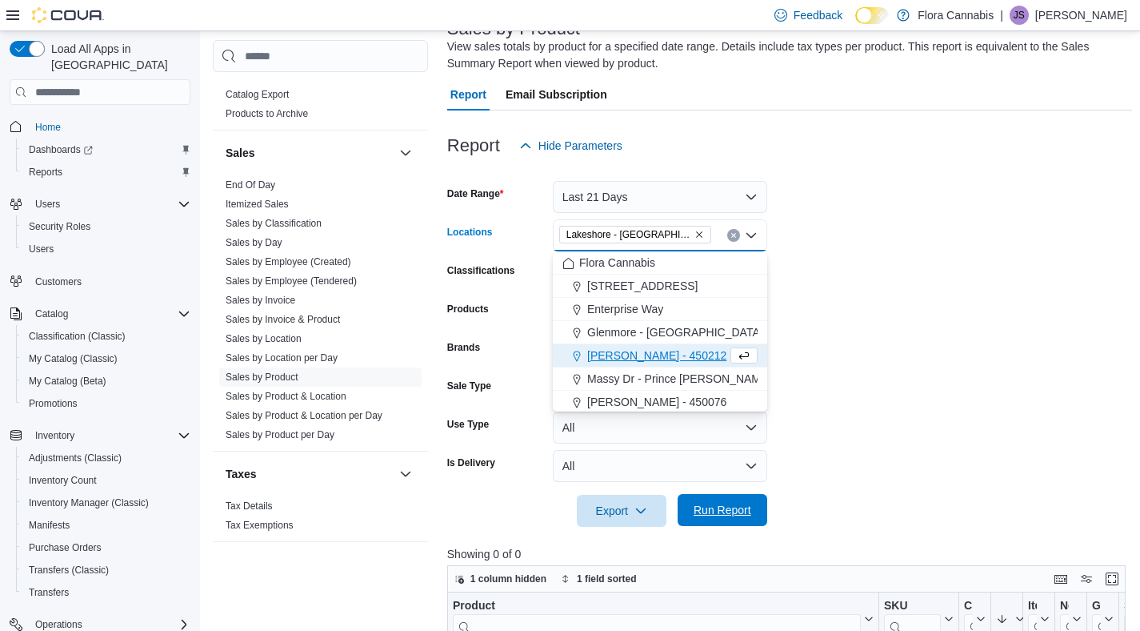
click at [730, 518] on span "Run Report" at bounding box center [723, 510] width 58 height 16
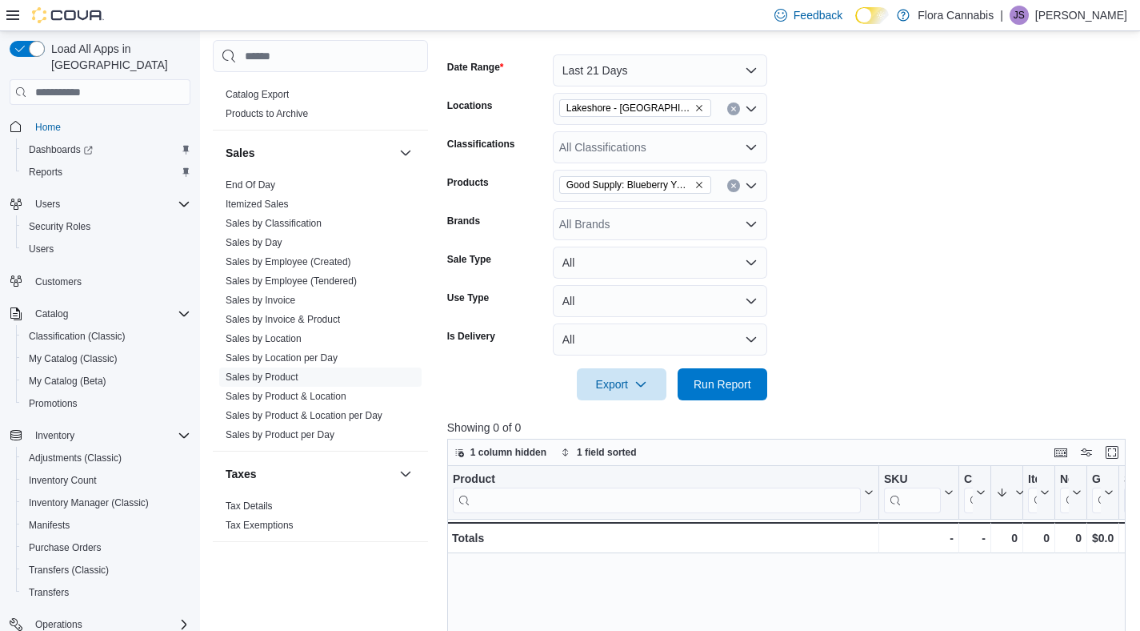
scroll to position [230, 0]
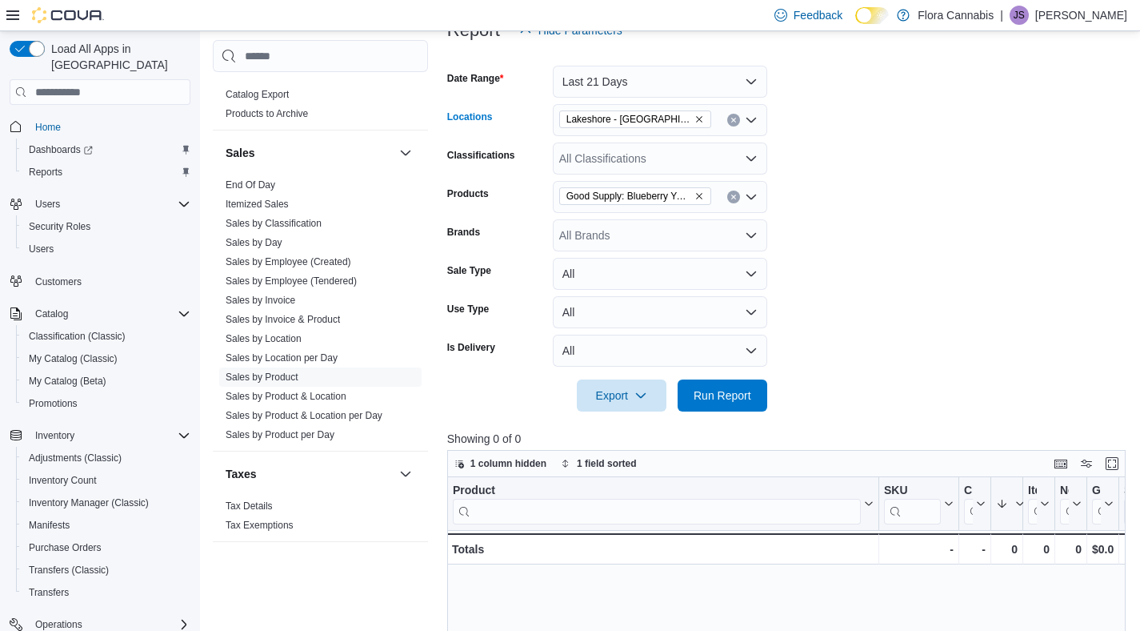
click at [699, 115] on icon "Remove Lakeshore - Kelowna - 450372 from selection in this group" at bounding box center [700, 119] width 10 height 10
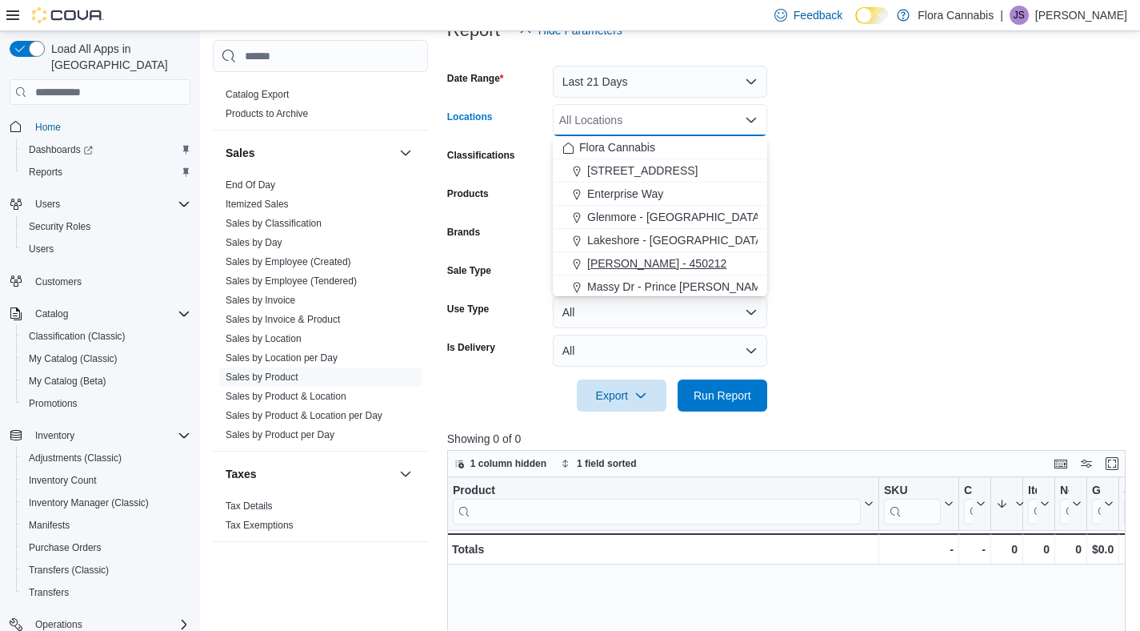
click at [647, 264] on span "[PERSON_NAME] - 450212" at bounding box center [656, 263] width 139 height 16
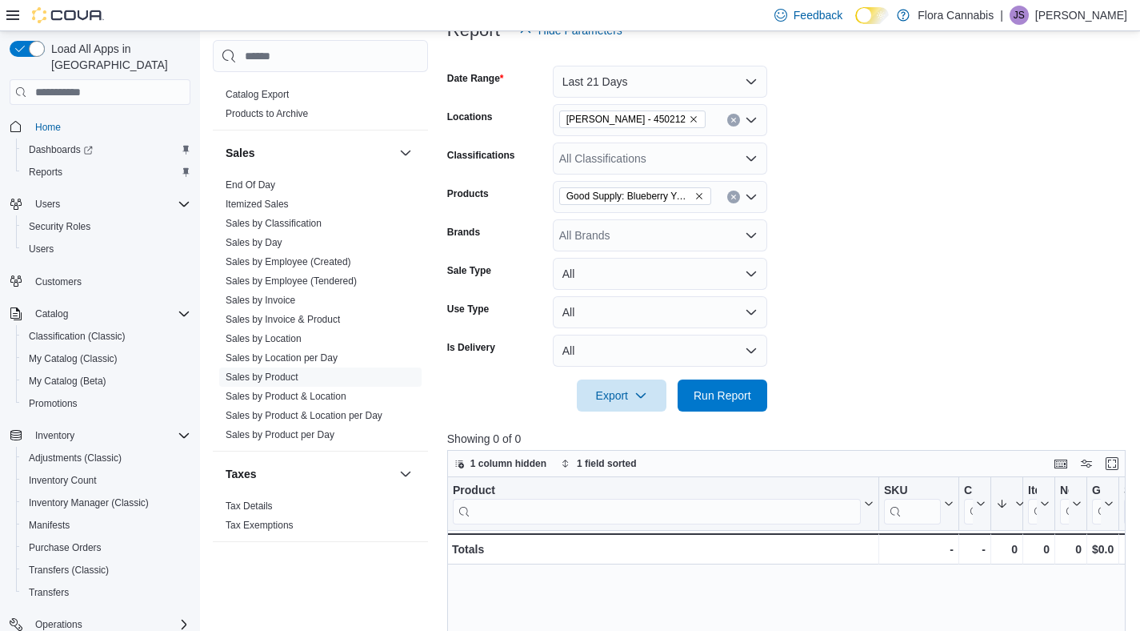
click at [989, 246] on form "Date Range Last 21 Days Locations Lawrence - Kelowna - 450212 Classifications A…" at bounding box center [790, 228] width 686 height 365
click at [727, 397] on span "Run Report" at bounding box center [723, 394] width 58 height 16
click at [698, 125] on span "[PERSON_NAME] - 450212" at bounding box center [633, 119] width 132 height 16
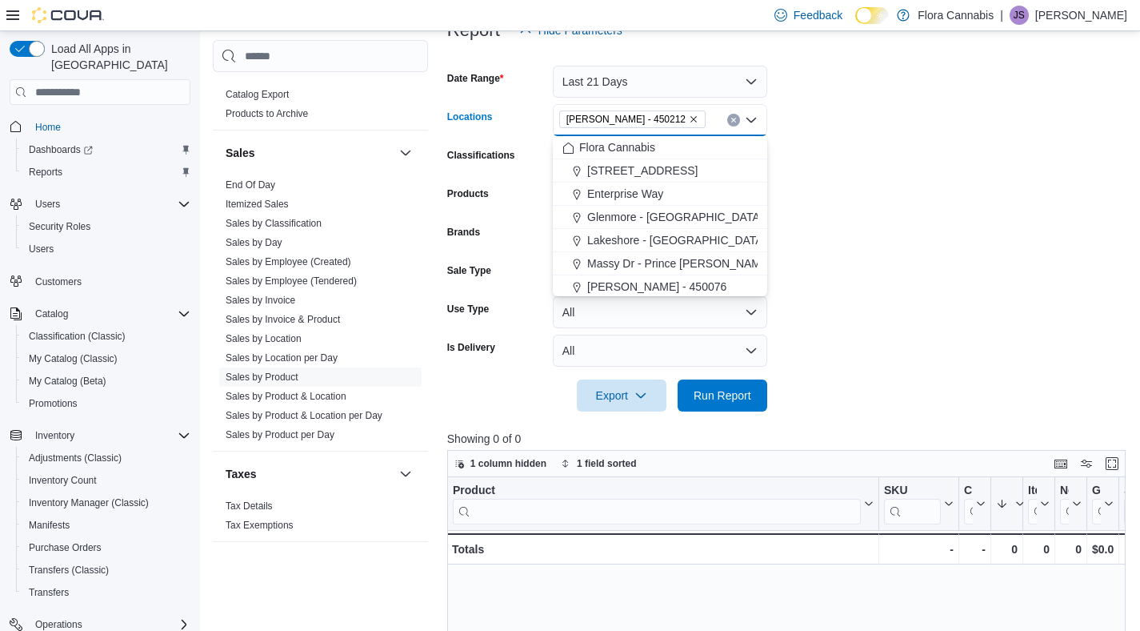
click at [696, 116] on icon "Remove Lawrence - Kelowna - 450212 from selection in this group" at bounding box center [694, 119] width 10 height 10
click at [619, 291] on span "Massy Dr - Prince [PERSON_NAME] - 450075" at bounding box center [702, 286] width 231 height 16
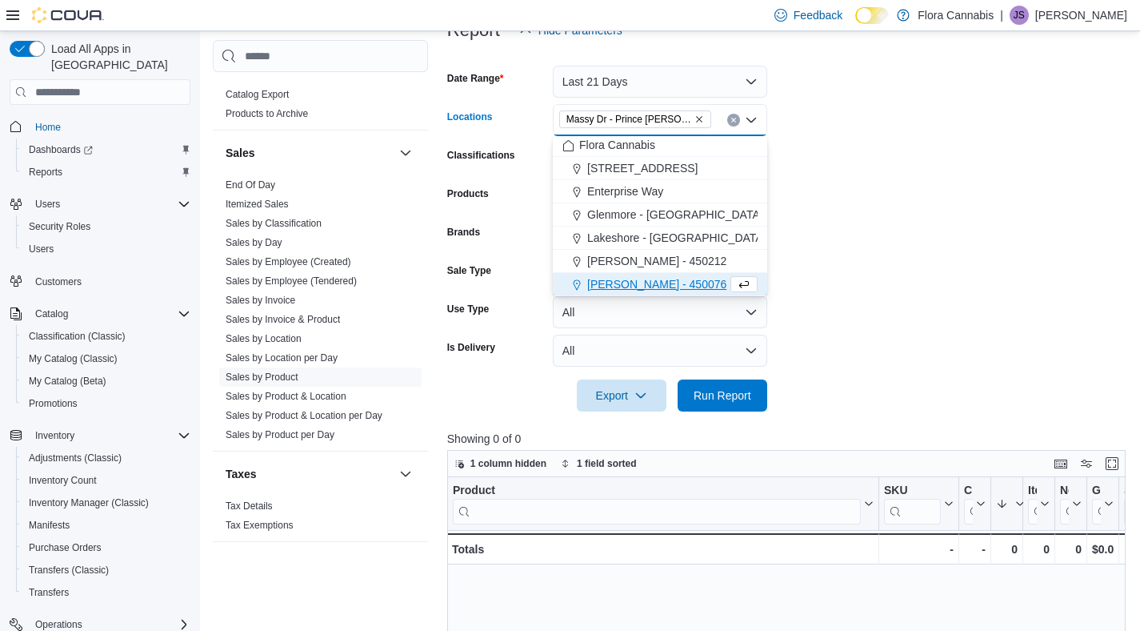
click at [1005, 218] on form "Date Range Last 21 Days Locations Massy Dr - Prince George - 450075 Combo box. …" at bounding box center [790, 228] width 686 height 365
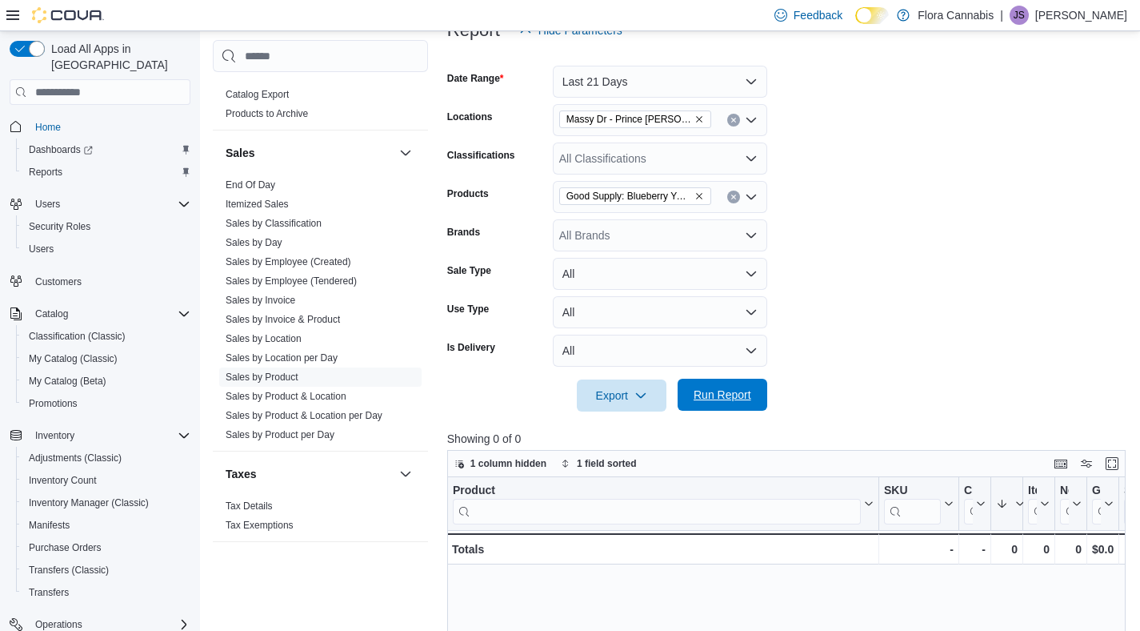
click at [740, 402] on span "Run Report" at bounding box center [723, 394] width 58 height 16
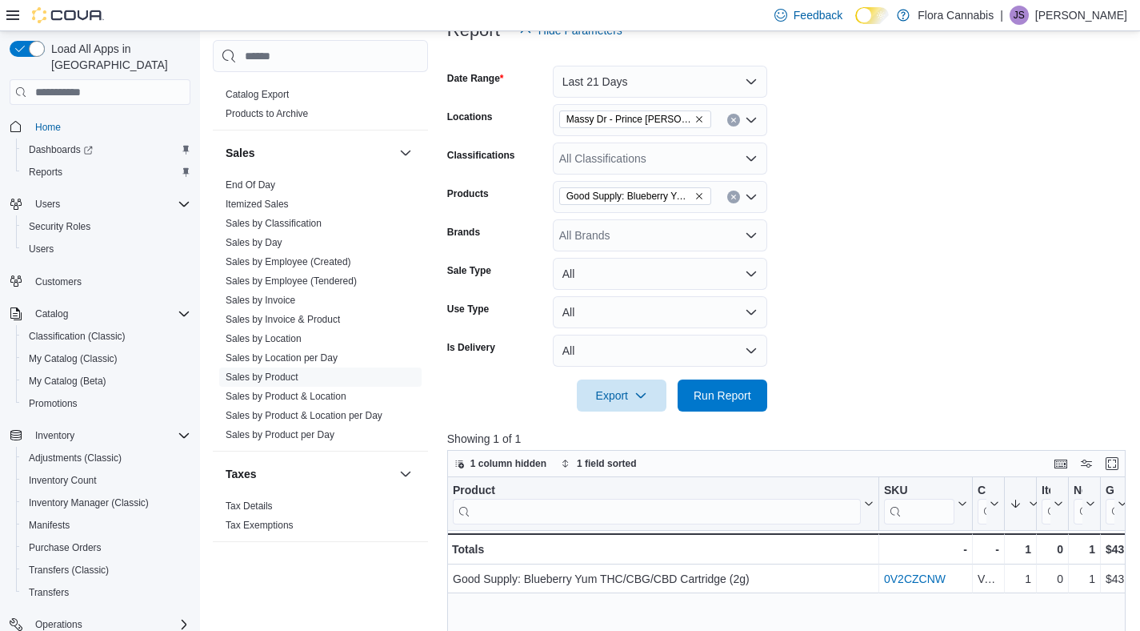
click at [698, 120] on icon "Remove Massy Dr - Prince George - 450075 from selection in this group" at bounding box center [699, 120] width 6 height 6
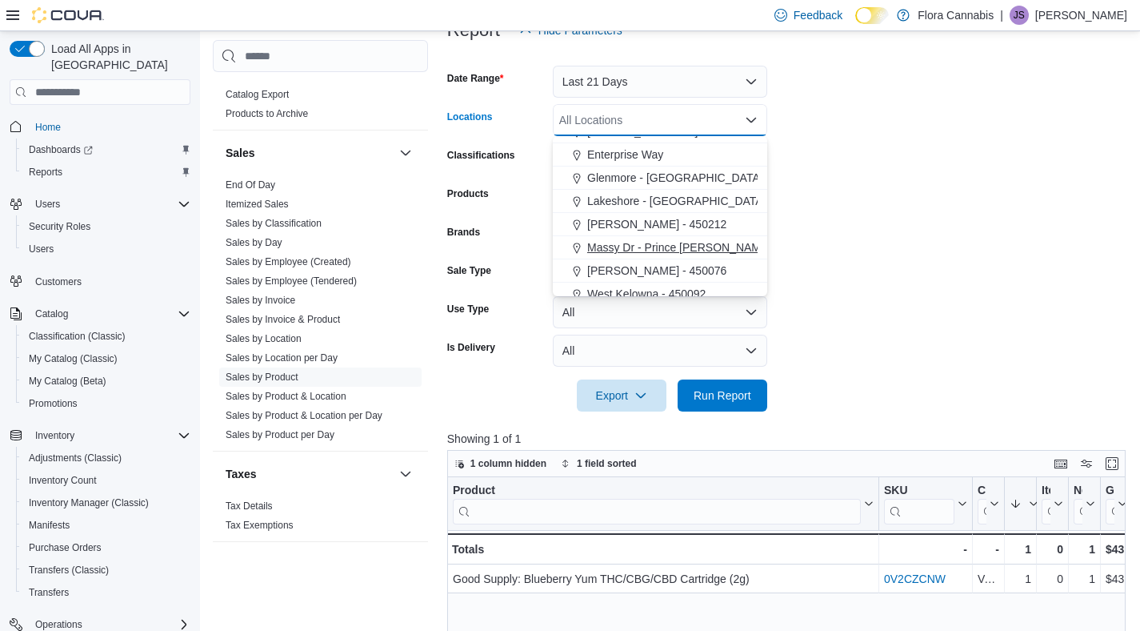
scroll to position [49, 0]
click at [635, 256] on span "[PERSON_NAME] - 450076" at bounding box center [656, 261] width 139 height 16
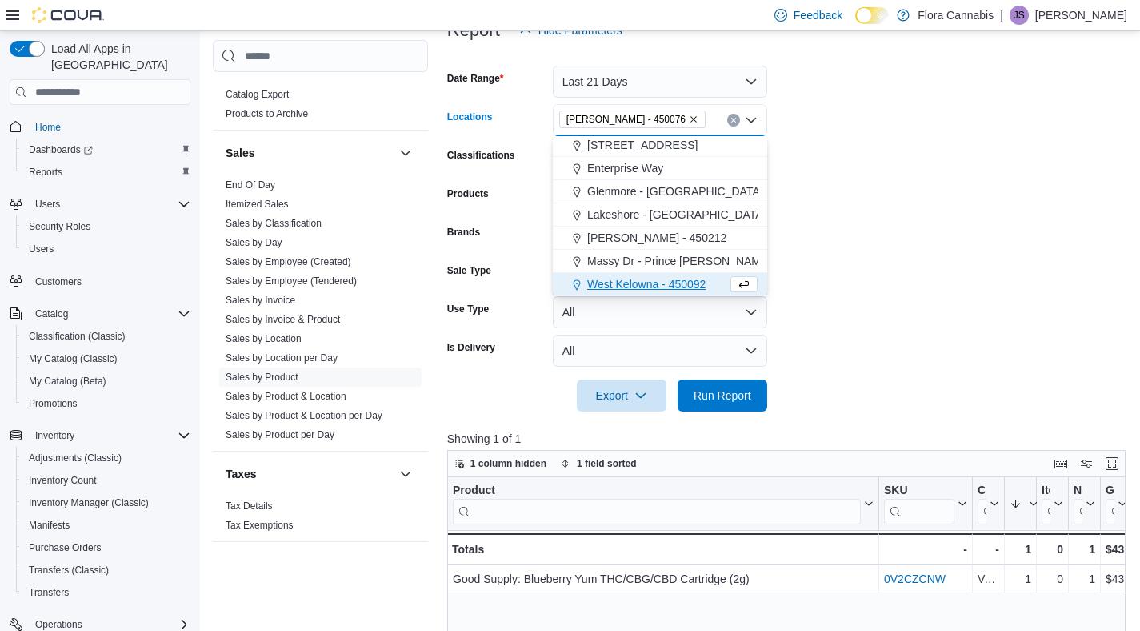
scroll to position [26, 0]
click at [935, 271] on form "Date Range Last 21 Days Locations Vernon - 450076 Combo box. Selected. Vernon -…" at bounding box center [790, 228] width 686 height 365
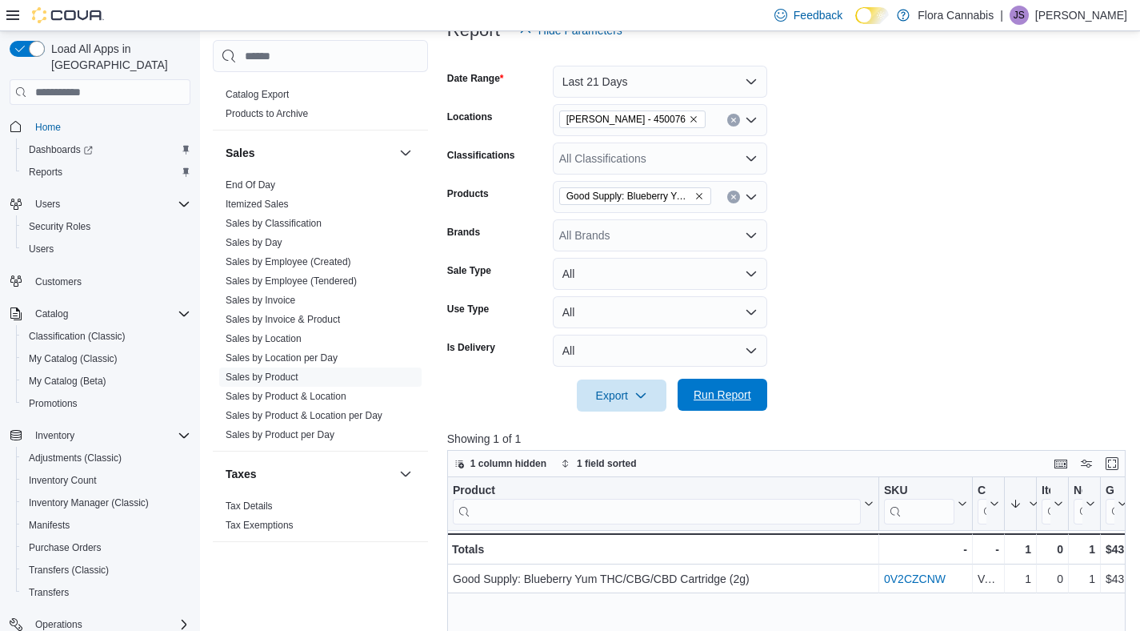
click at [752, 401] on span "Run Report" at bounding box center [722, 394] width 70 height 32
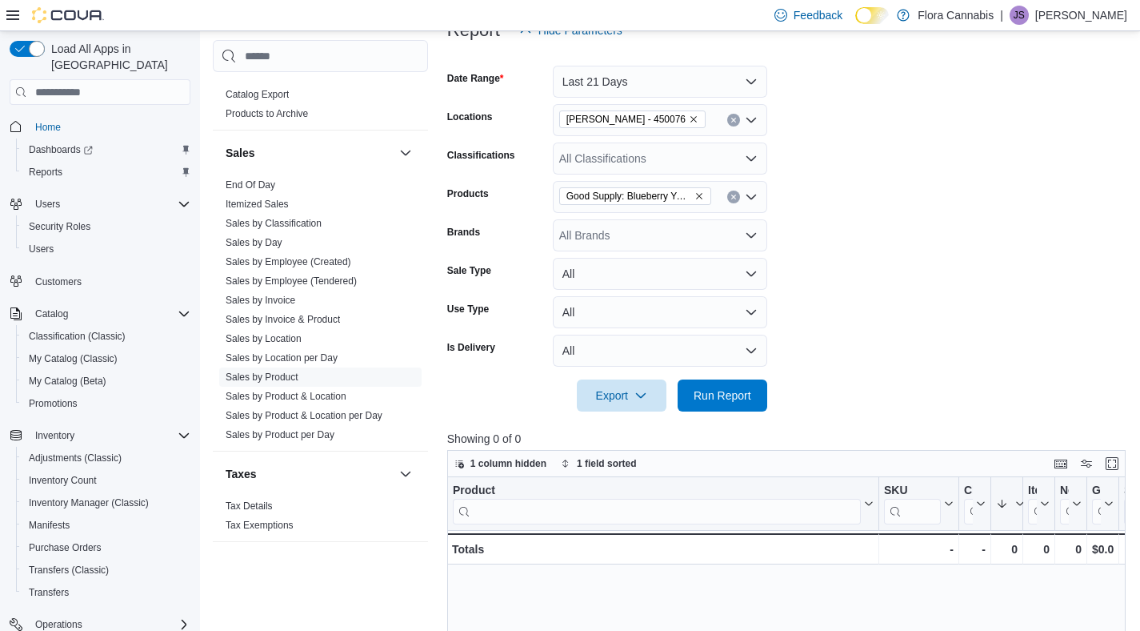
click at [689, 121] on icon "Remove Vernon - 450076 from selection in this group" at bounding box center [694, 119] width 10 height 10
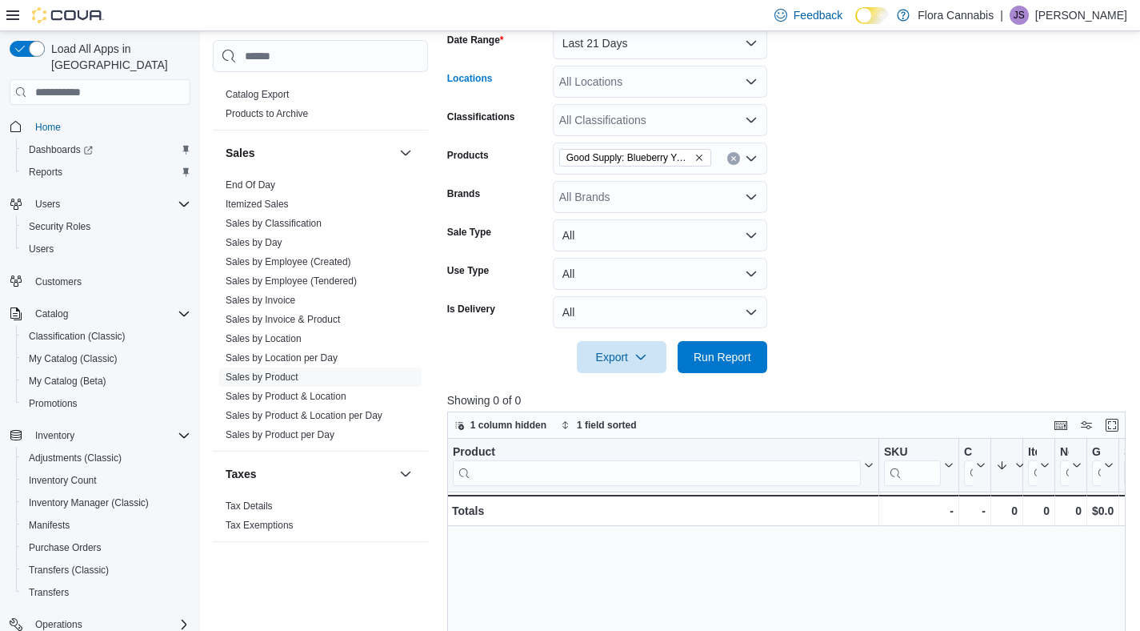
scroll to position [182, 0]
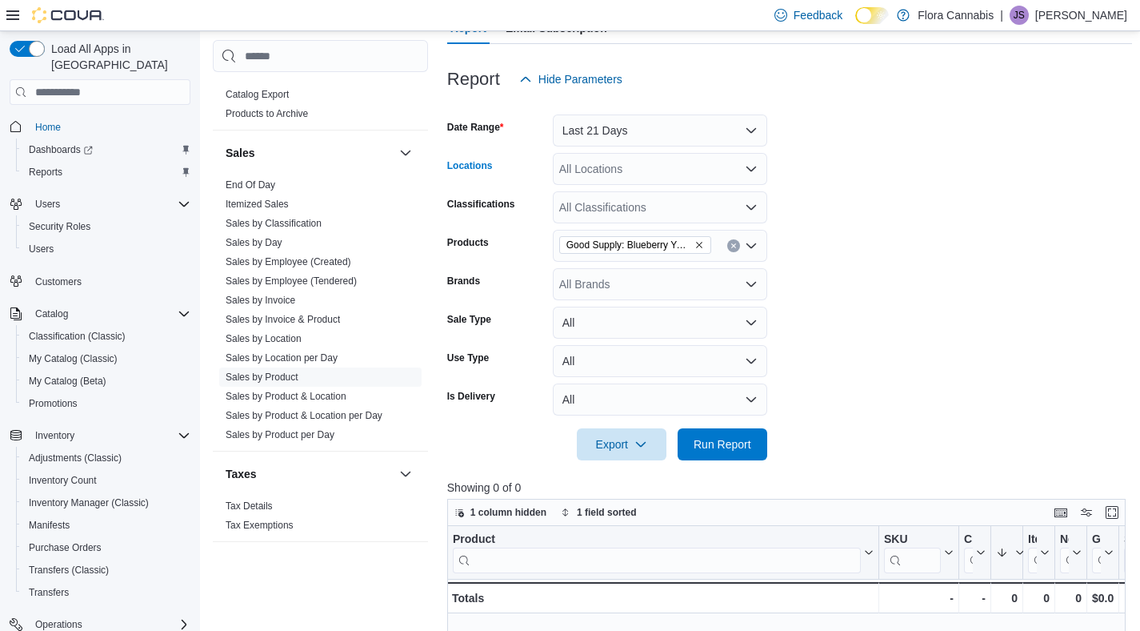
click at [671, 170] on div "All Locations Combo box. Selected. Combo box input. All Locations. Type some te…" at bounding box center [660, 169] width 214 height 32
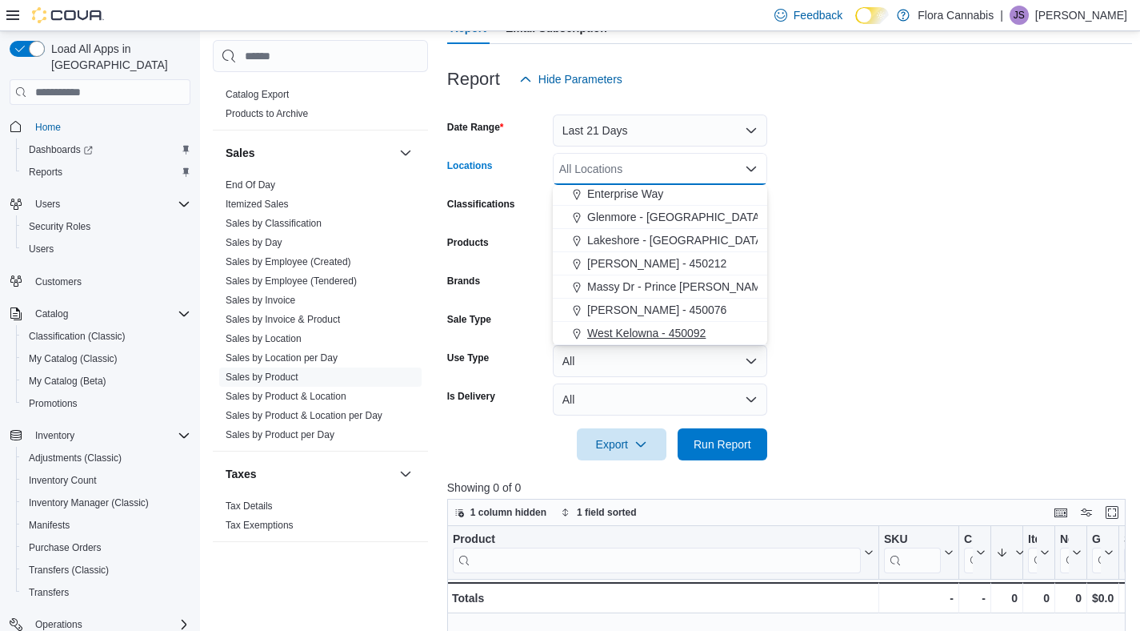
click at [640, 333] on span "West Kelowna - 450092" at bounding box center [646, 333] width 118 height 16
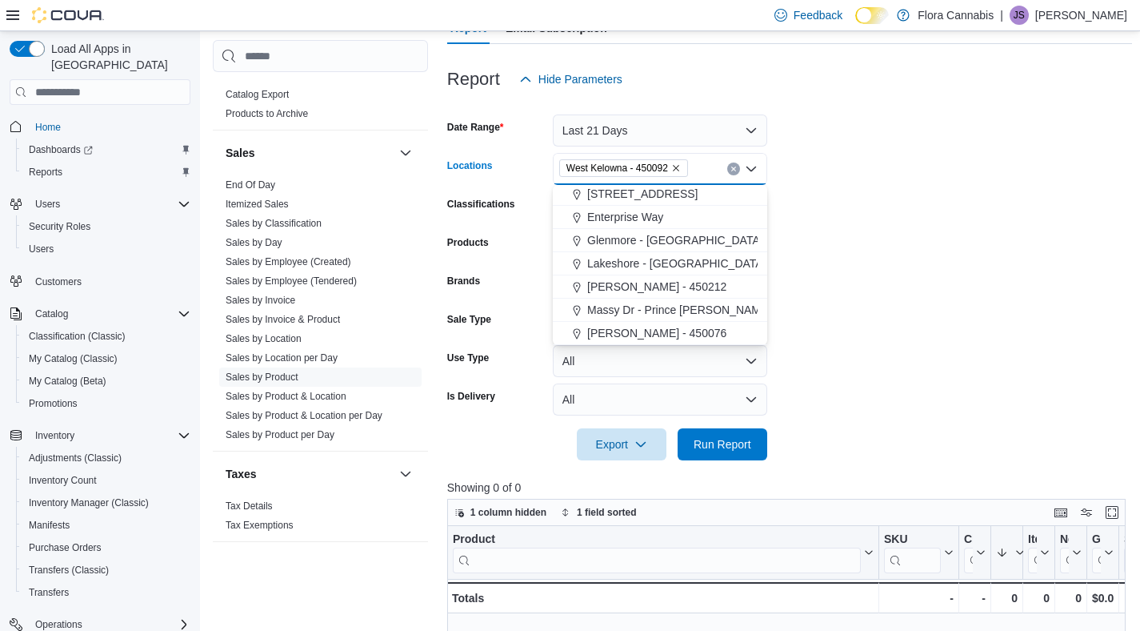
click at [999, 295] on form "Date Range Last 21 Days Locations West Kelowna - 450092 Combo box. Selected. We…" at bounding box center [790, 277] width 686 height 365
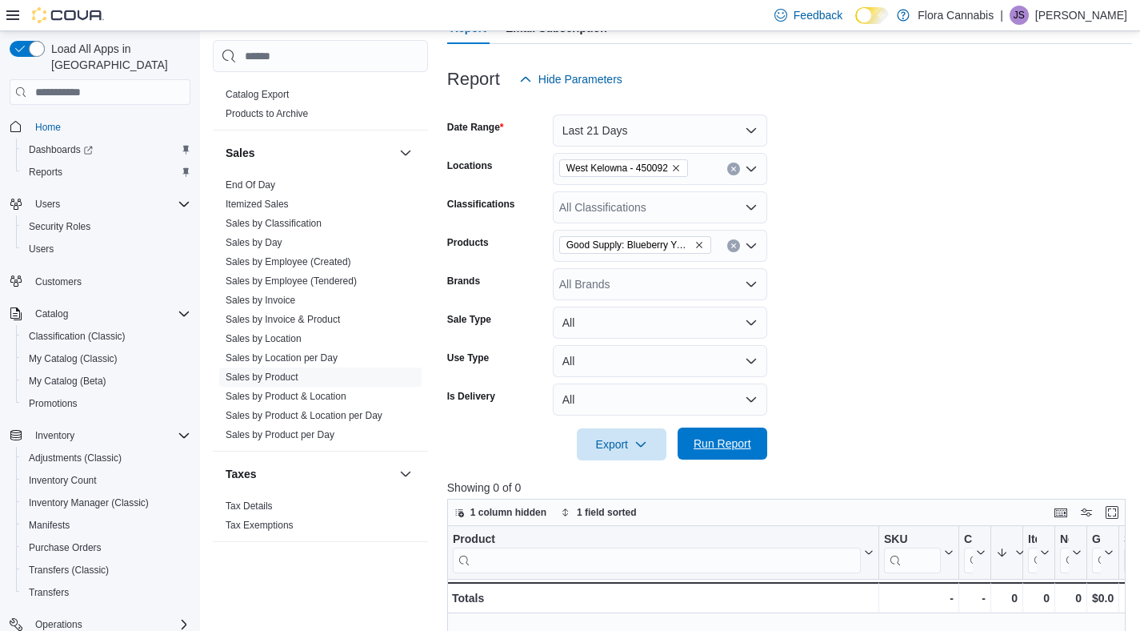
click at [733, 442] on span "Run Report" at bounding box center [723, 443] width 58 height 16
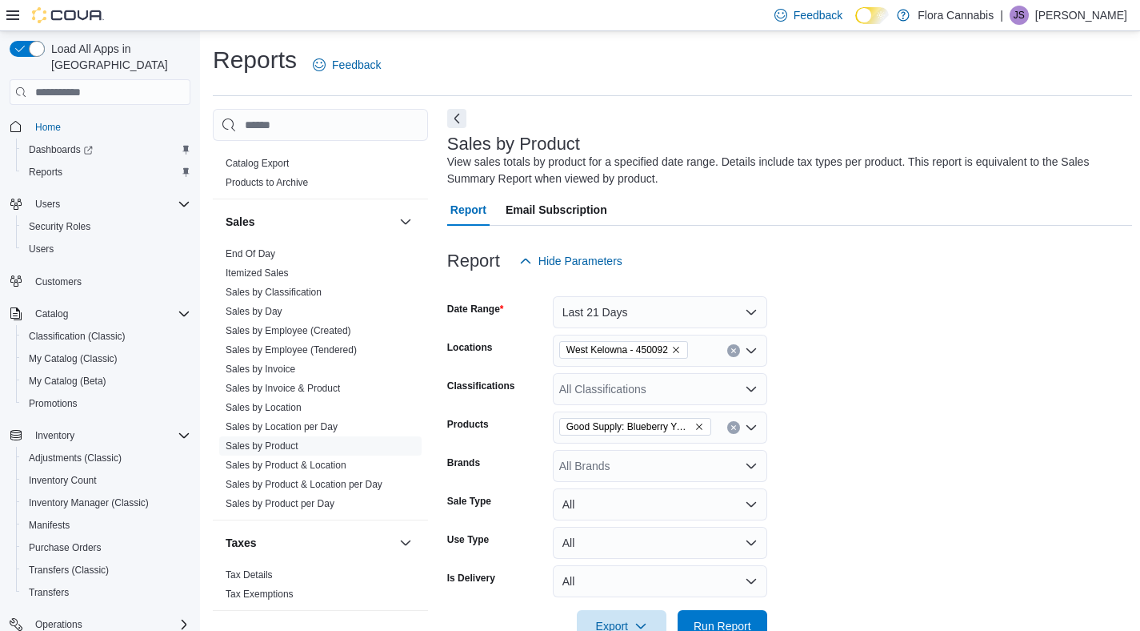
click at [679, 350] on icon "Remove West Kelowna - 450092 from selection in this group" at bounding box center [676, 350] width 6 height 6
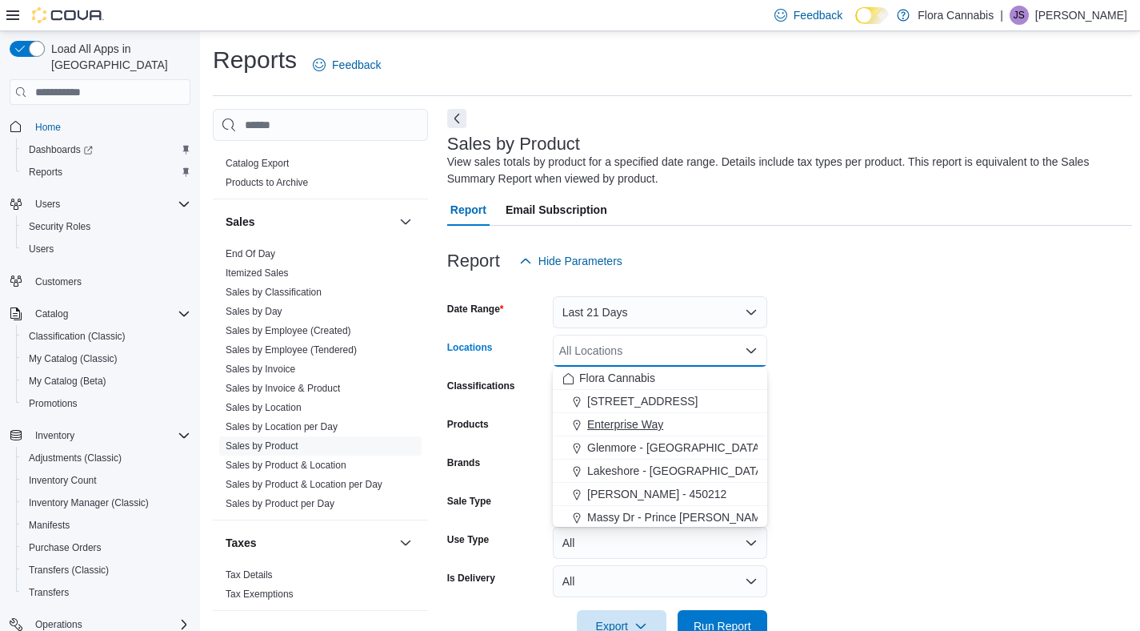
click at [639, 419] on span "Enterprise Way" at bounding box center [625, 424] width 76 height 16
click at [937, 372] on form "Date Range Last 21 Days Locations Enterprise Way Combo box. Selected. Enterpris…" at bounding box center [790, 459] width 686 height 365
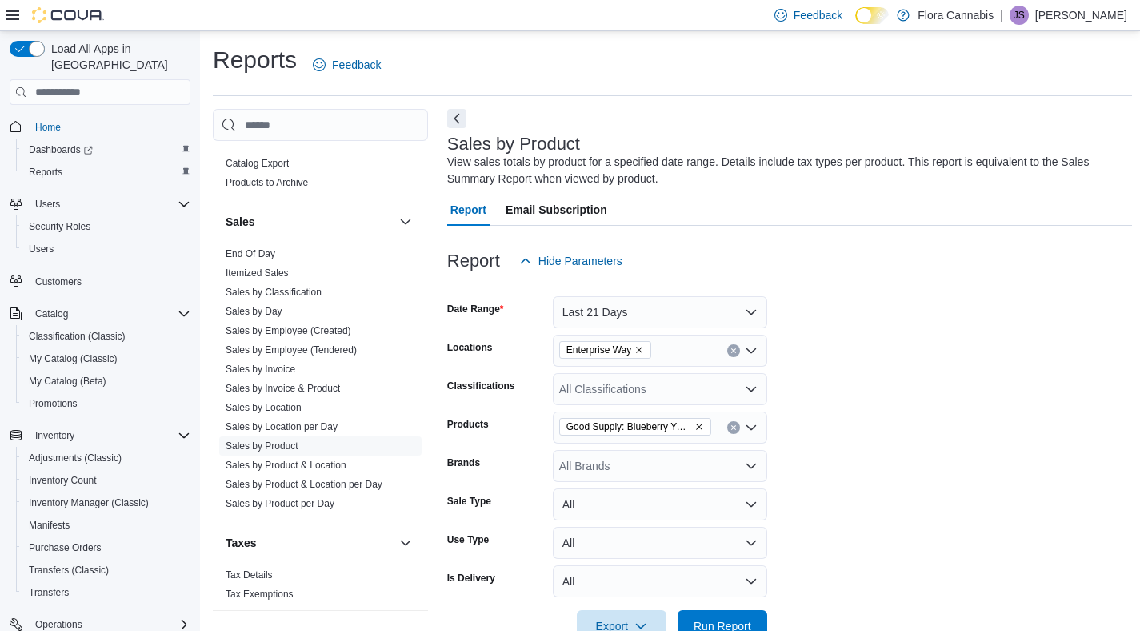
scroll to position [196, 0]
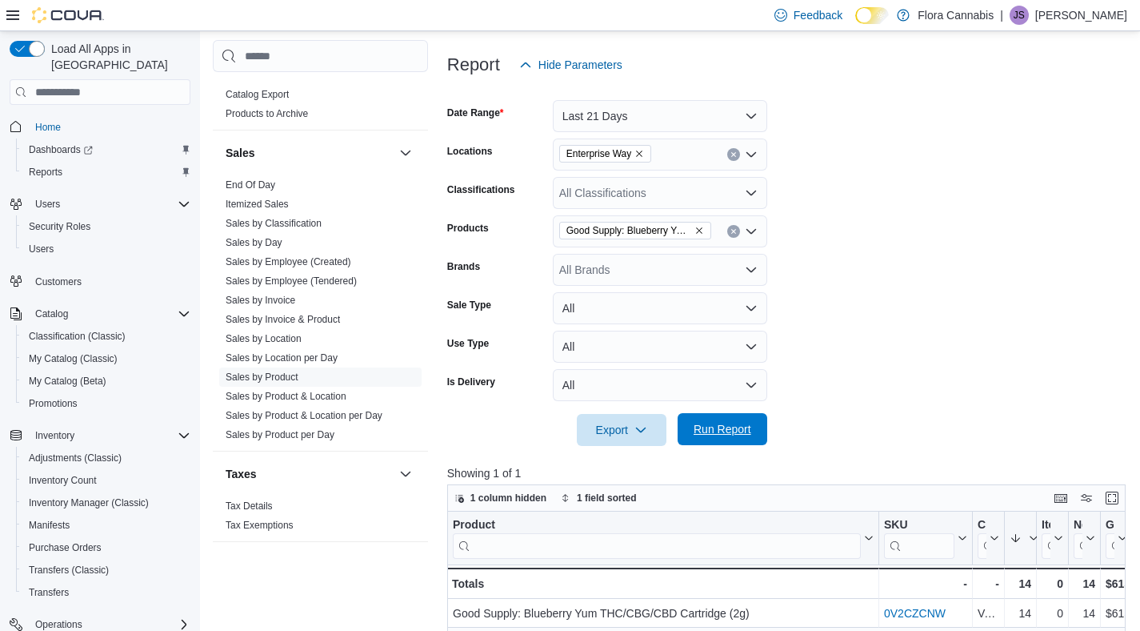
click at [738, 430] on span "Run Report" at bounding box center [723, 429] width 58 height 16
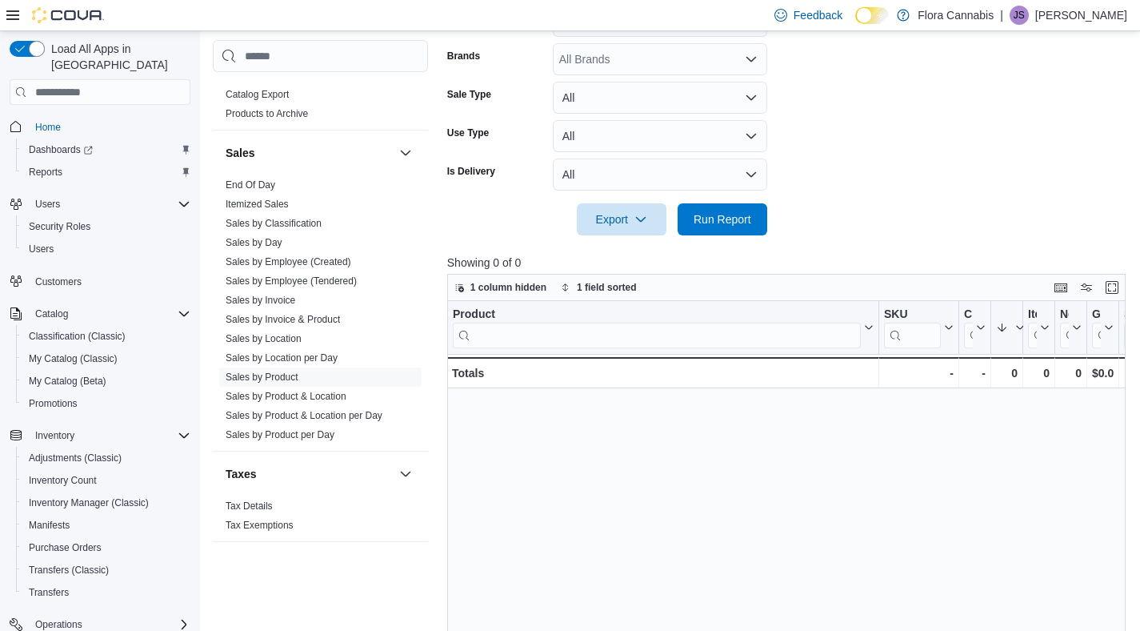
scroll to position [130, 0]
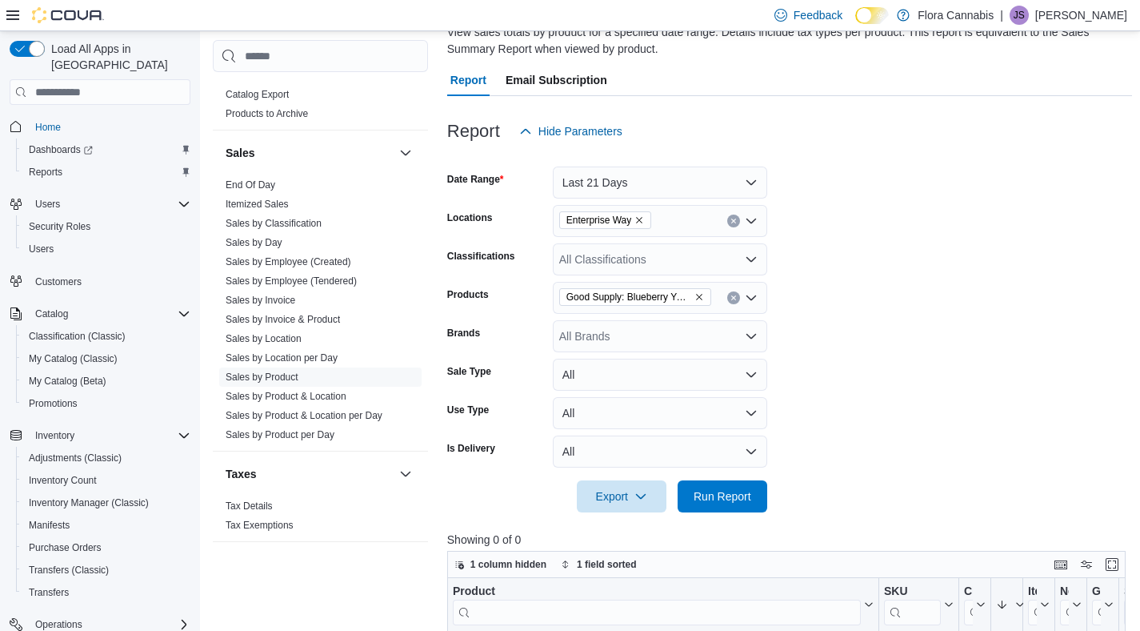
click at [643, 220] on icon "Remove Enterprise Way from selection in this group" at bounding box center [640, 221] width 6 height 6
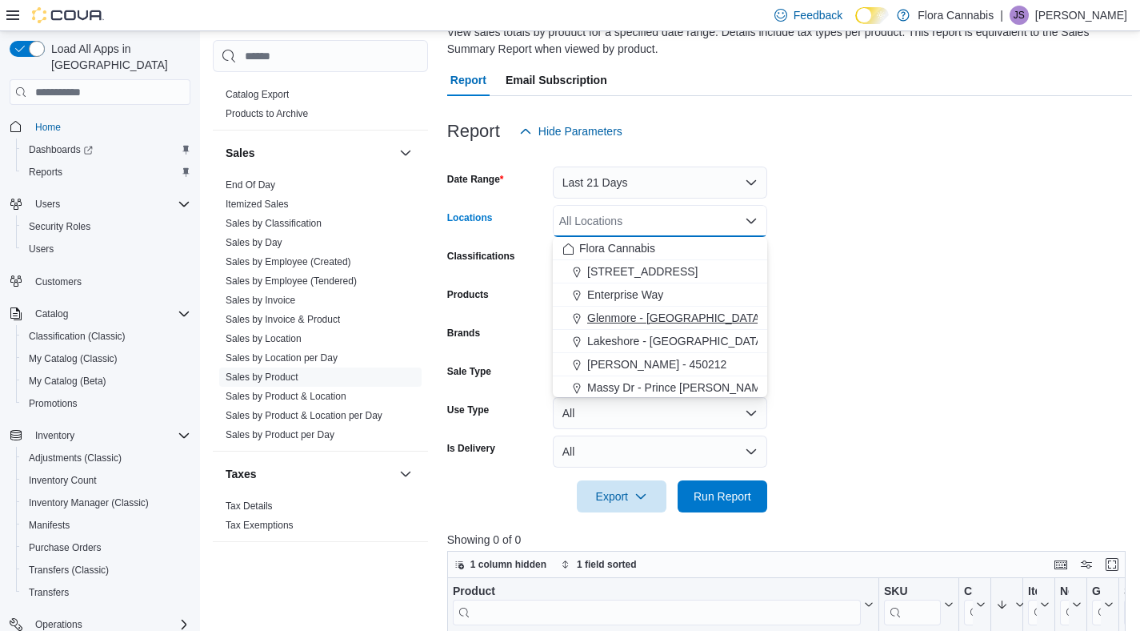
click at [647, 314] on span "Glenmore - [GEOGRAPHIC_DATA] - 450374" at bounding box center [698, 318] width 223 height 16
click at [959, 288] on form "Date Range Last 21 Days Locations Glenmore - Kelowna - 450374 Combo box. Select…" at bounding box center [790, 329] width 686 height 365
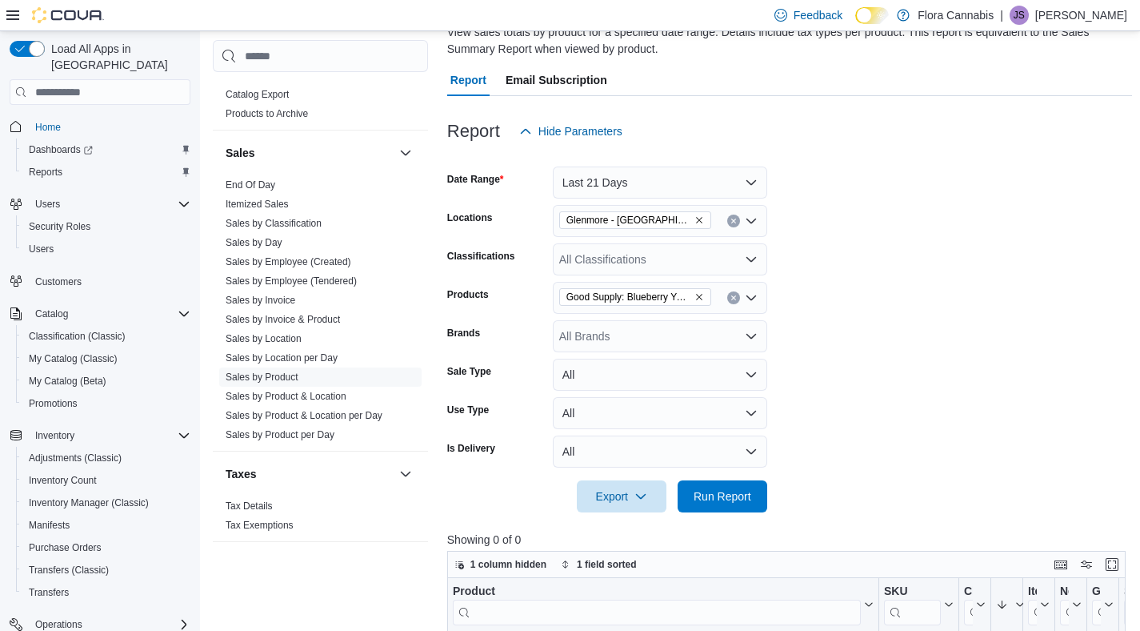
click at [700, 222] on icon "Remove Glenmore - Kelowna - 450374 from selection in this group" at bounding box center [700, 220] width 10 height 10
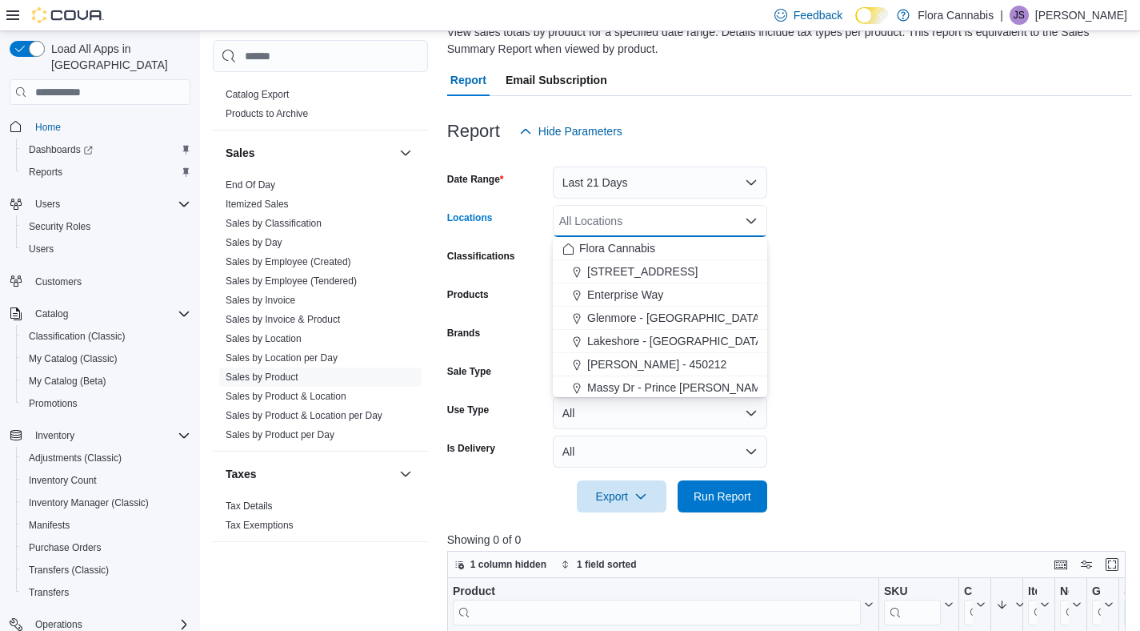
click at [1000, 349] on form "Date Range Last 21 Days Locations All Locations Combo box. Selected. Combo box …" at bounding box center [790, 329] width 686 height 365
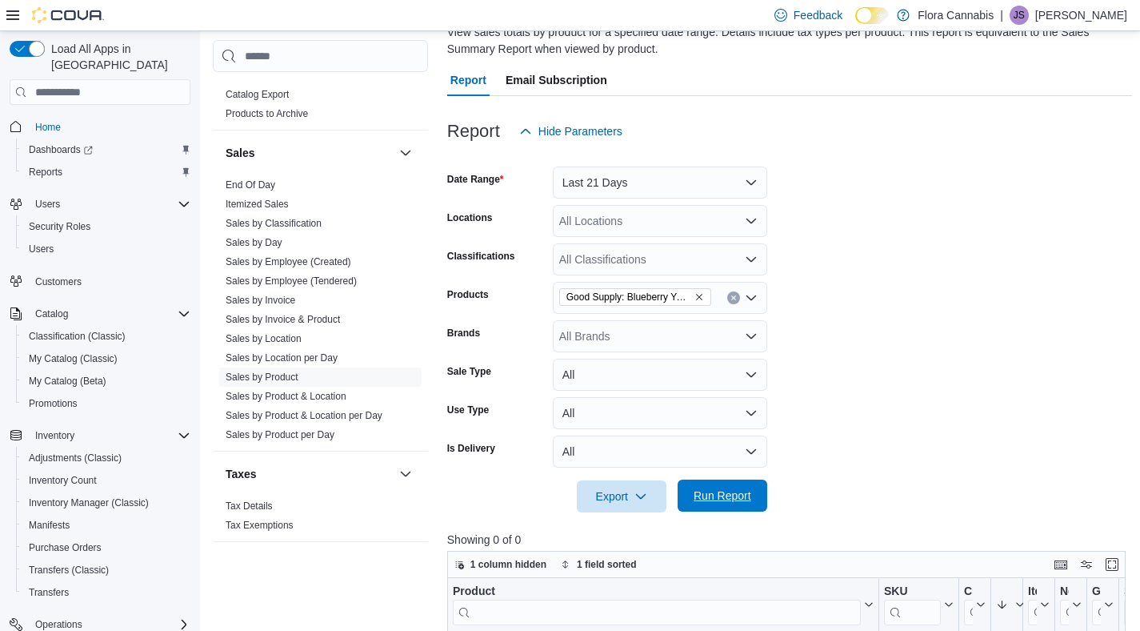
click at [738, 499] on span "Run Report" at bounding box center [723, 495] width 58 height 16
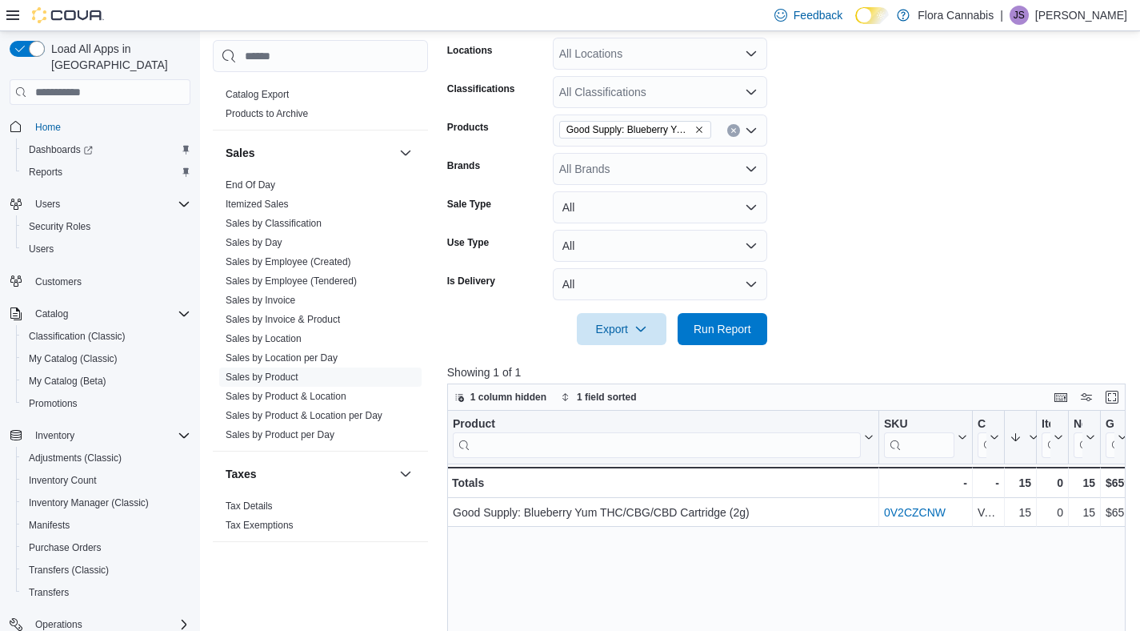
scroll to position [355, 0]
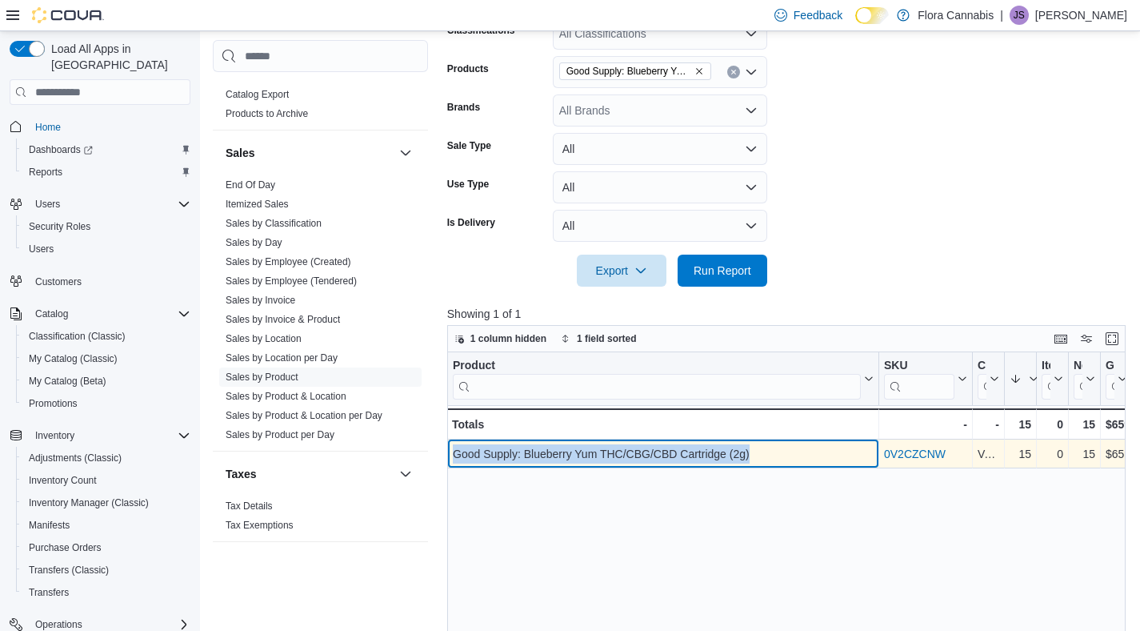
drag, startPoint x: 781, startPoint y: 450, endPoint x: 464, endPoint y: 442, distance: 317.0
click at [464, 442] on div "Good Supply: Blueberry Yum THC/CBG/CBD Cartridge (2g) - Product, column 1, row 1" at bounding box center [663, 454] width 432 height 29
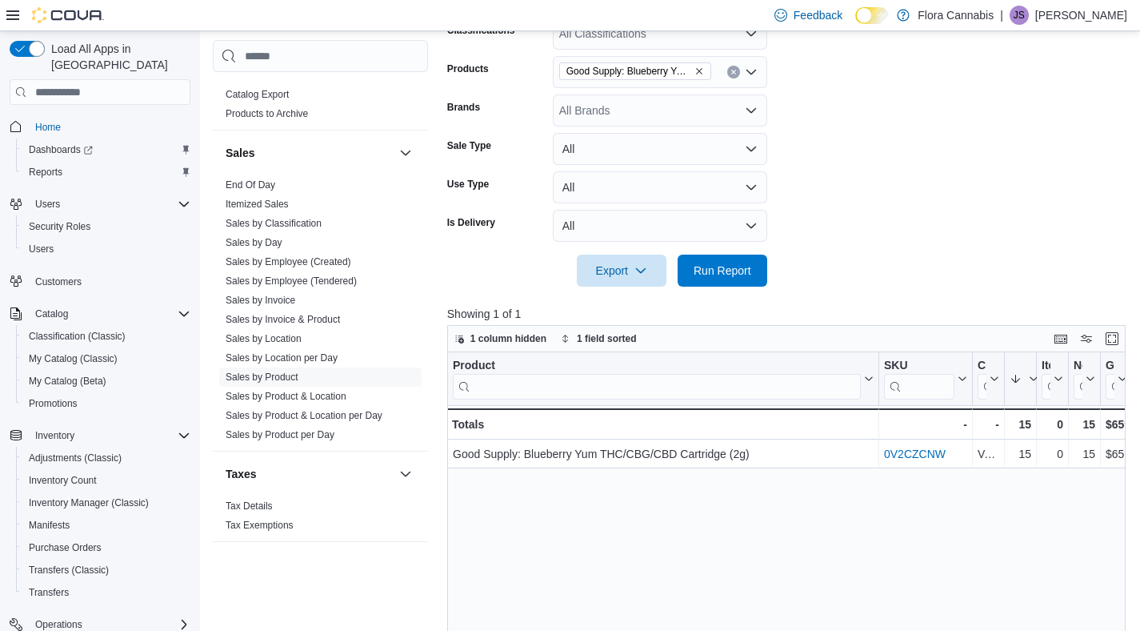
click at [1001, 155] on form "Date Range Last 21 Days Locations All Locations Classifications All Classificat…" at bounding box center [790, 104] width 686 height 365
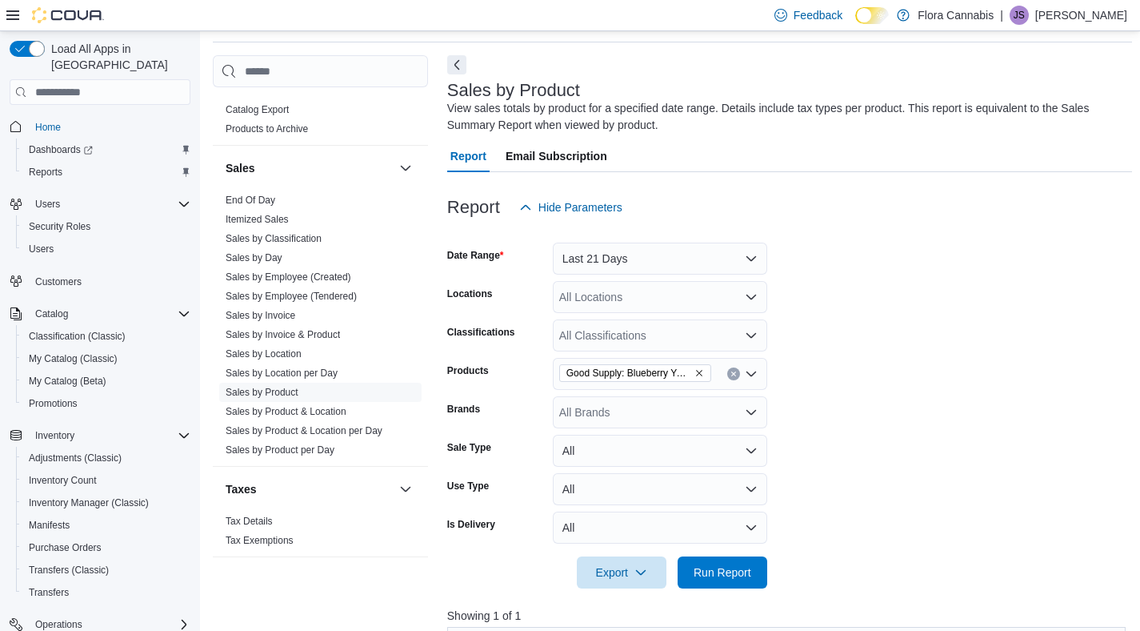
scroll to position [0, 0]
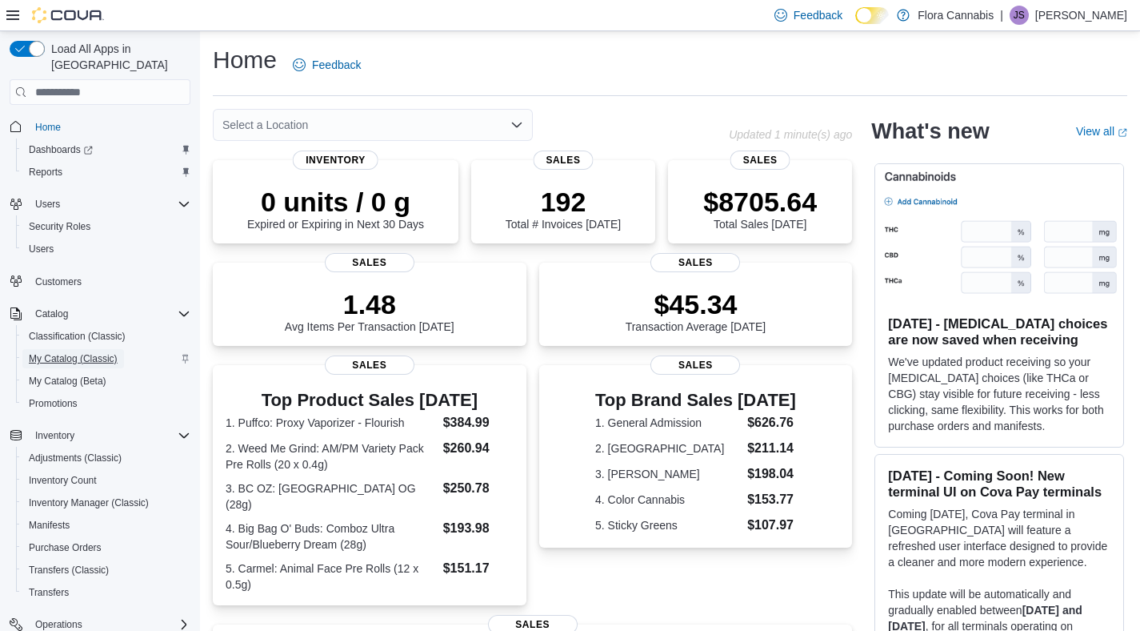
click at [73, 352] on span "My Catalog (Classic)" at bounding box center [73, 358] width 89 height 13
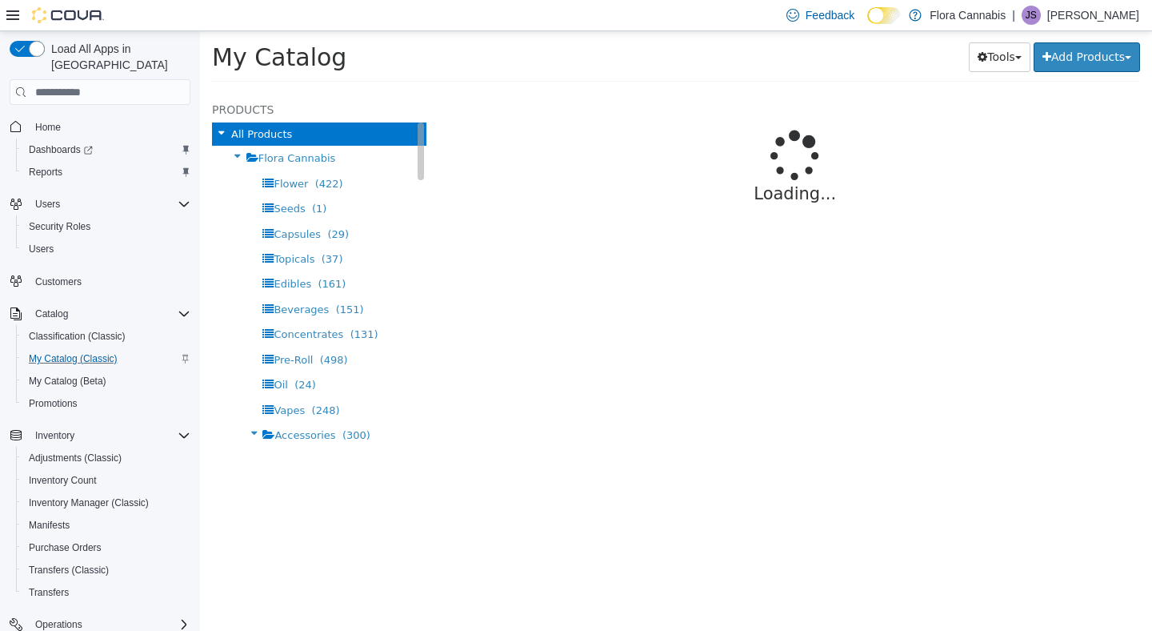
select select "**********"
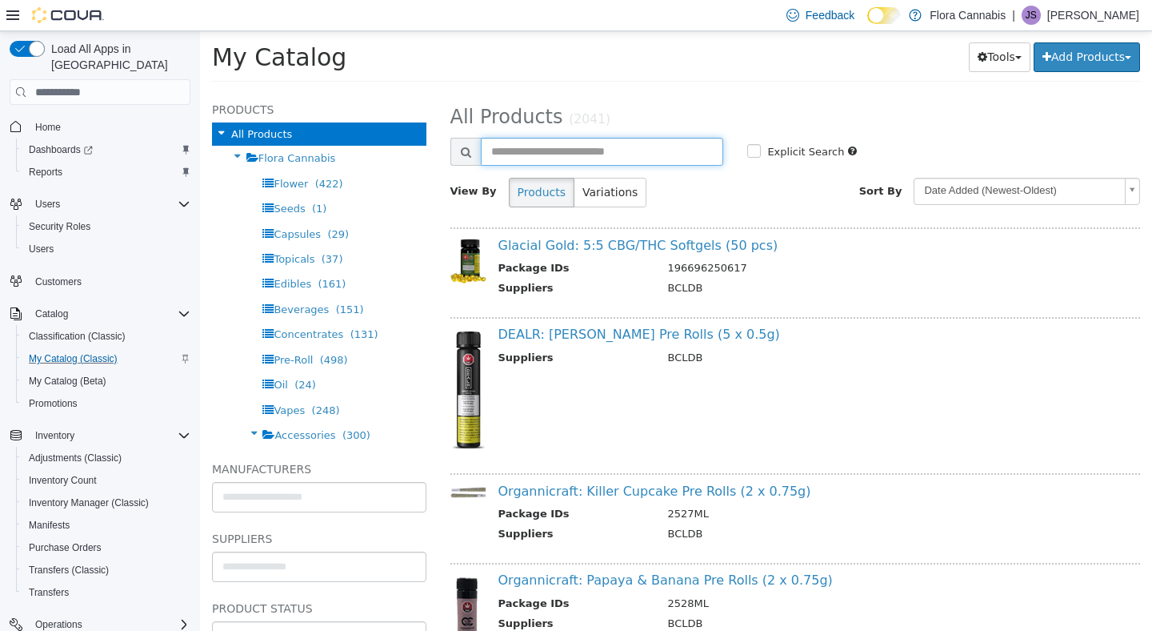
click at [649, 156] on input "text" at bounding box center [602, 152] width 243 height 28
type input "**********"
select select "**********"
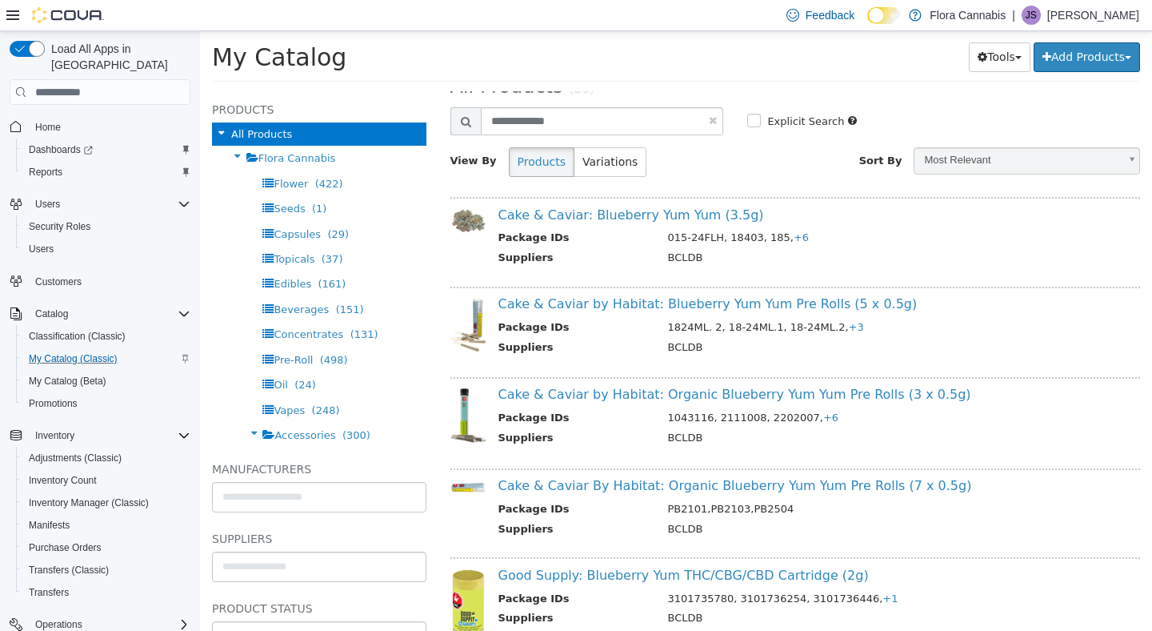
scroll to position [41, 0]
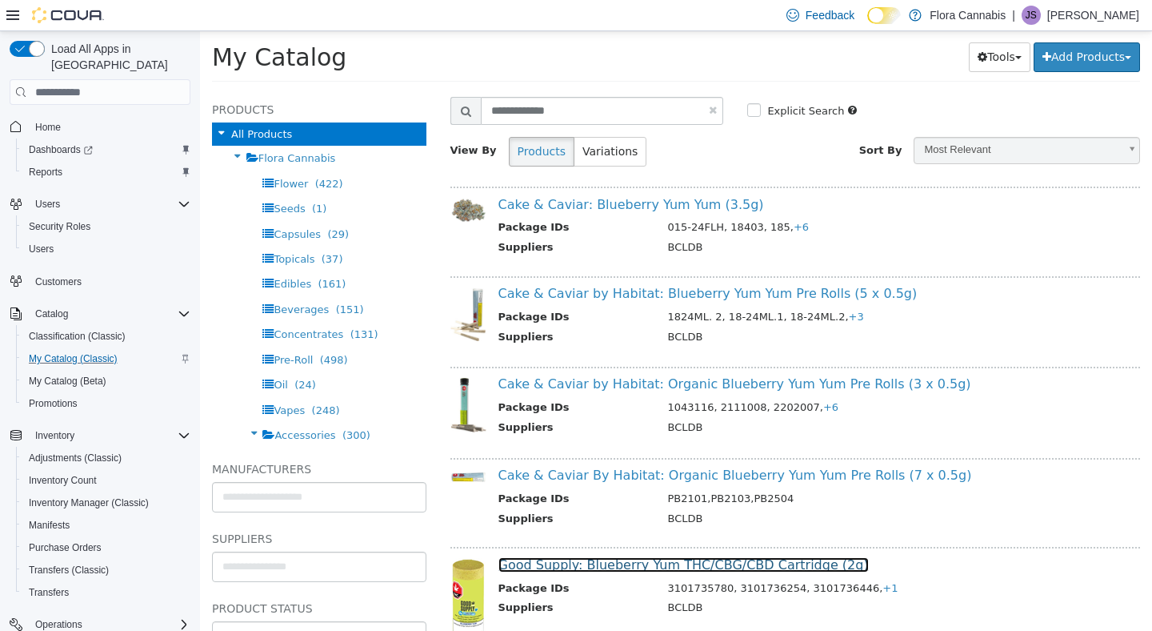
click at [665, 559] on link "Good Supply: Blueberry Yum THC/CBG/CBD Cartridge (2g)" at bounding box center [684, 564] width 370 height 15
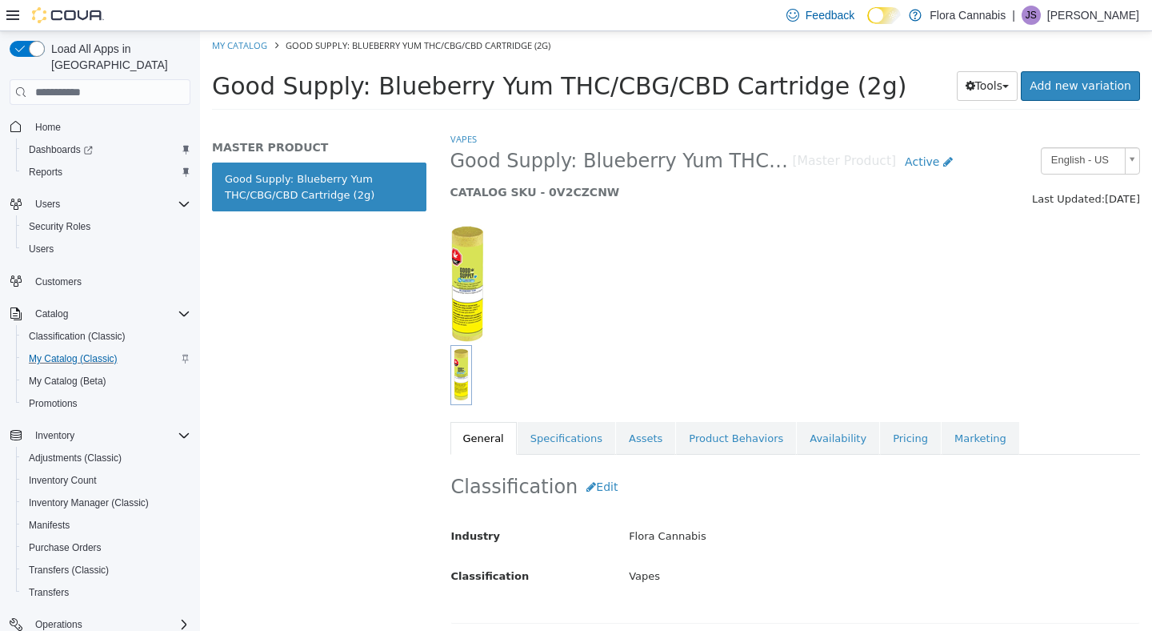
scroll to position [167, 0]
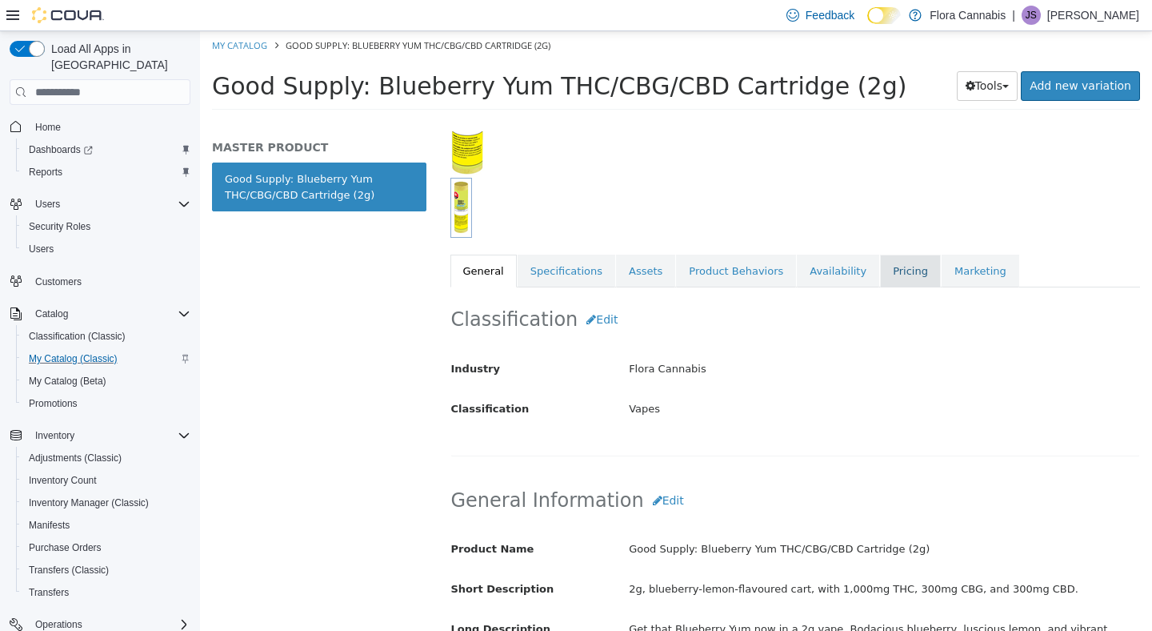
click at [883, 272] on link "Pricing" at bounding box center [910, 271] width 61 height 34
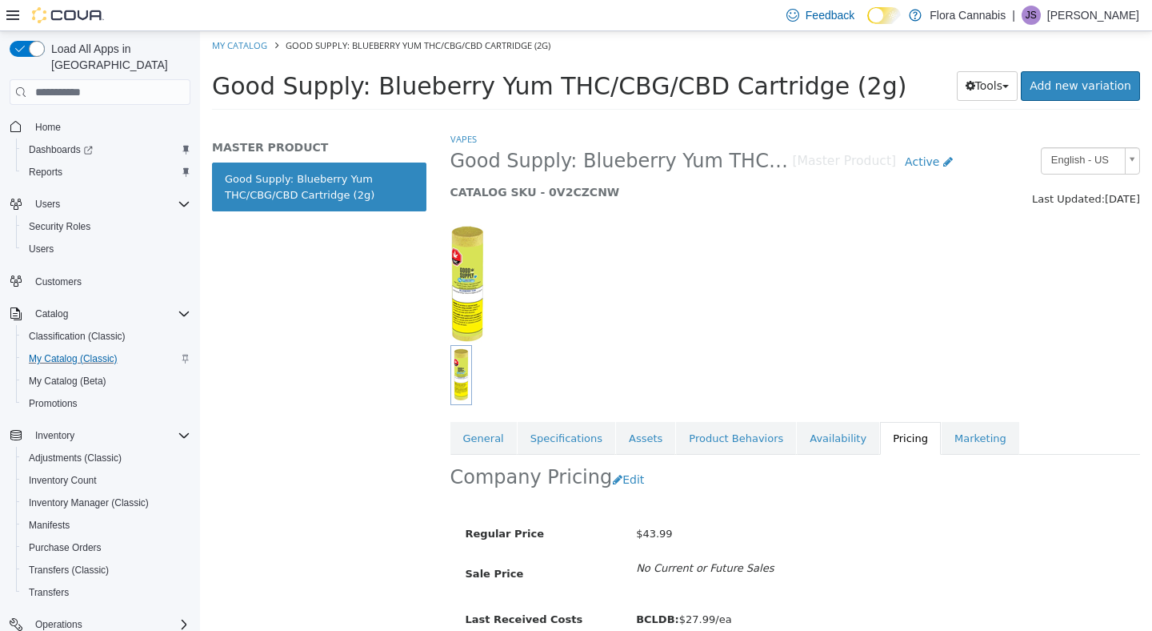
scroll to position [74, 0]
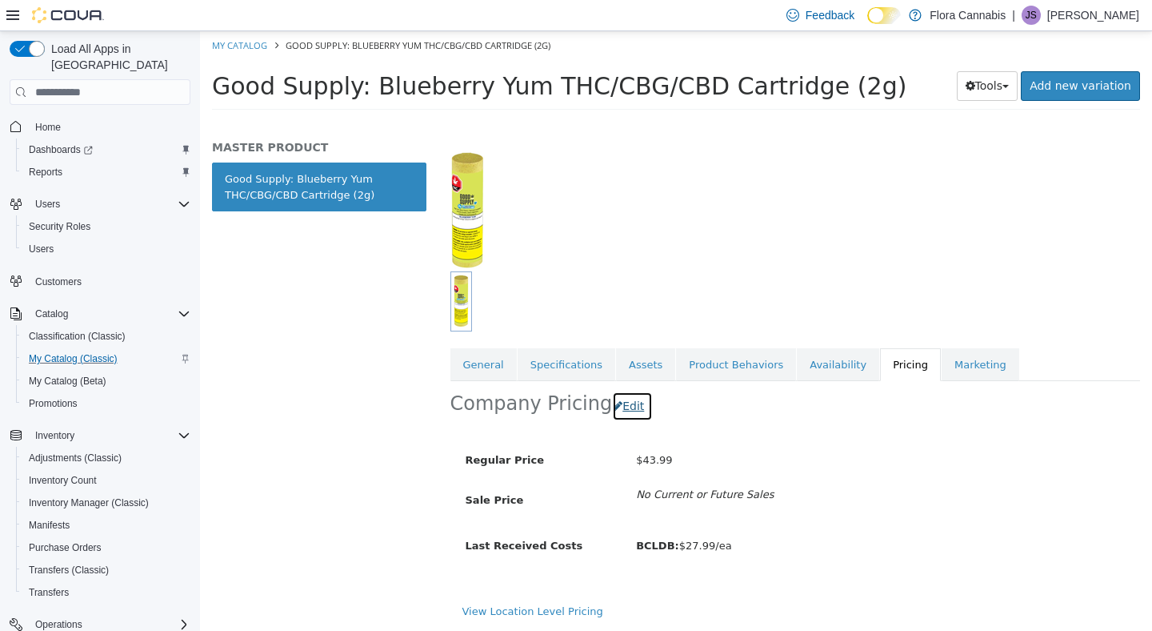
click at [612, 402] on button "Edit" at bounding box center [632, 406] width 41 height 30
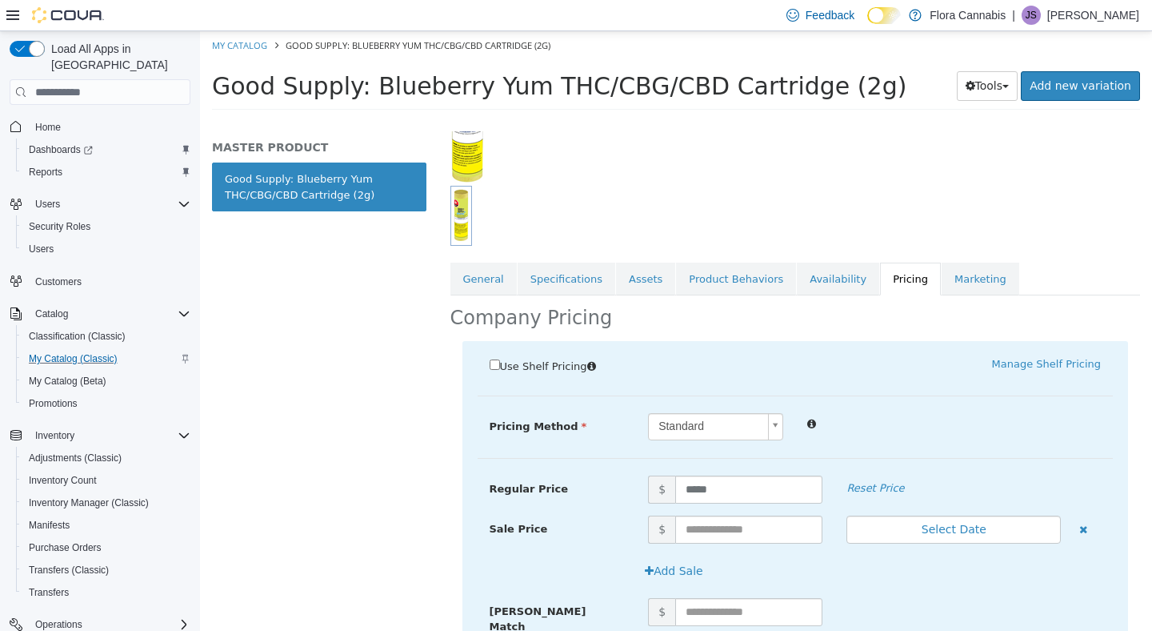
scroll to position [228, 0]
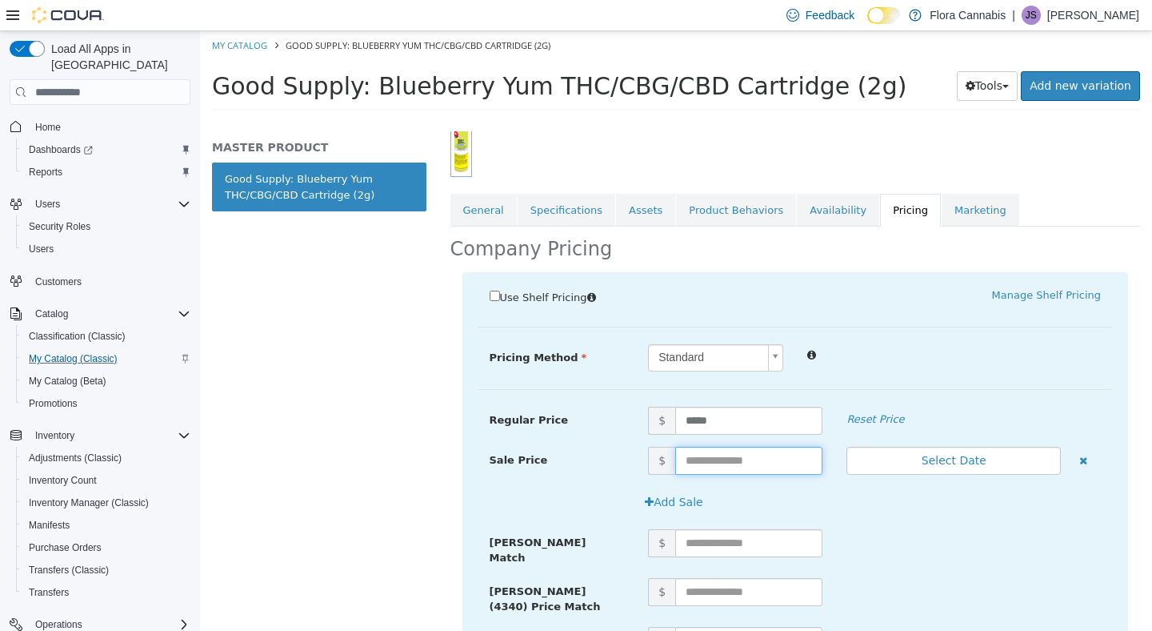
click at [734, 453] on input "text" at bounding box center [748, 461] width 147 height 28
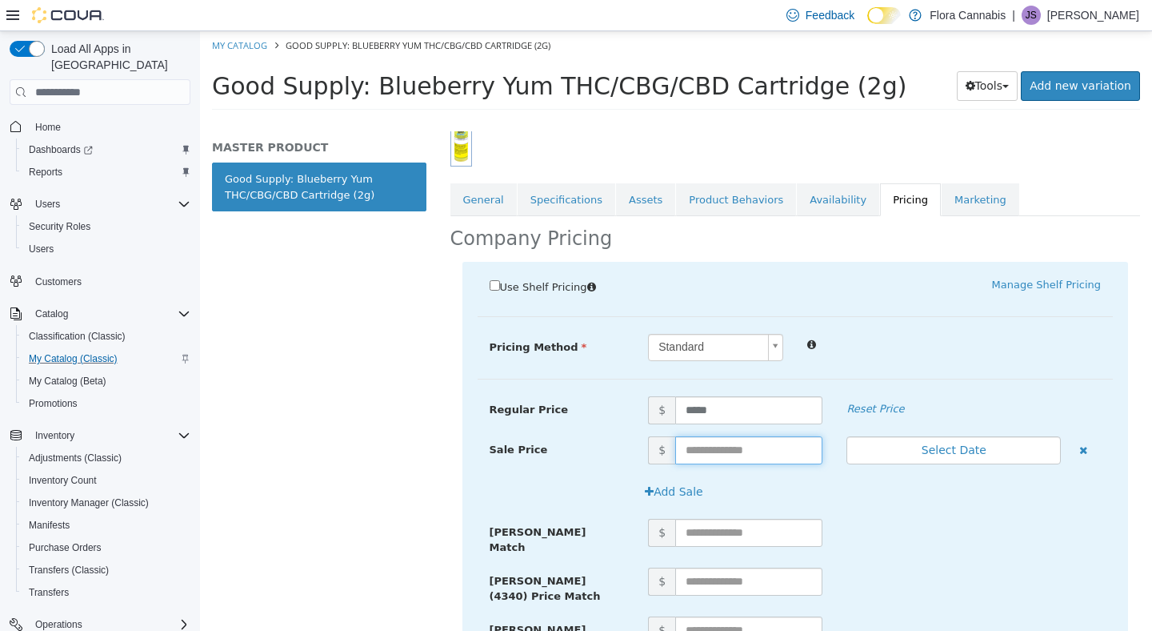
scroll to position [374, 0]
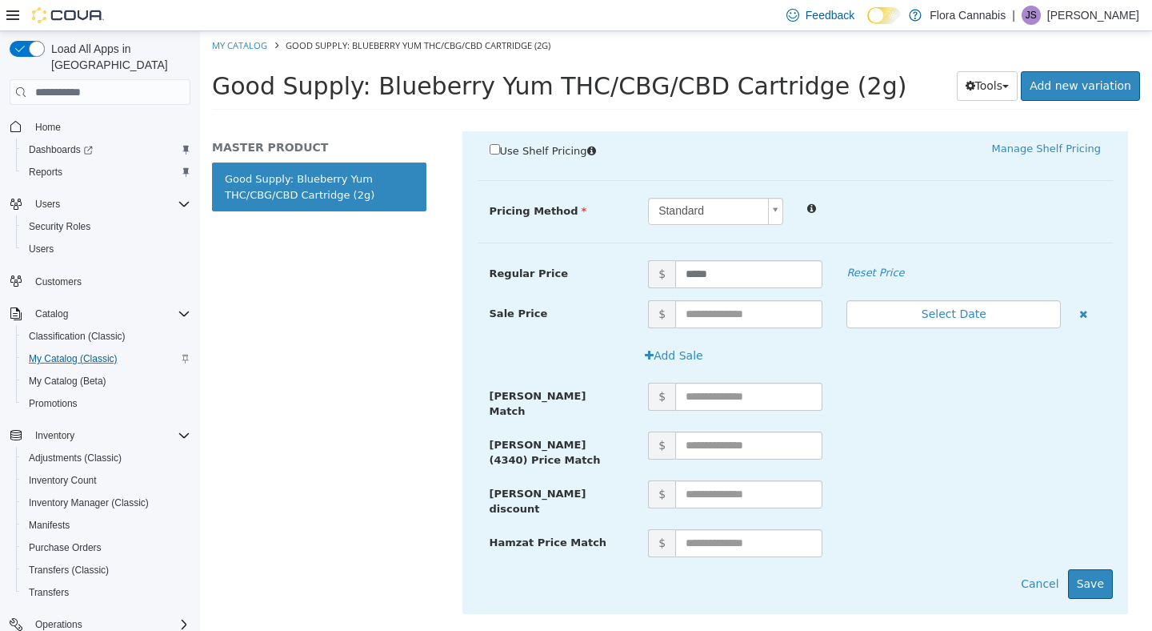
click at [540, 630] on link "View Location Level Pricing" at bounding box center [533, 637] width 141 height 12
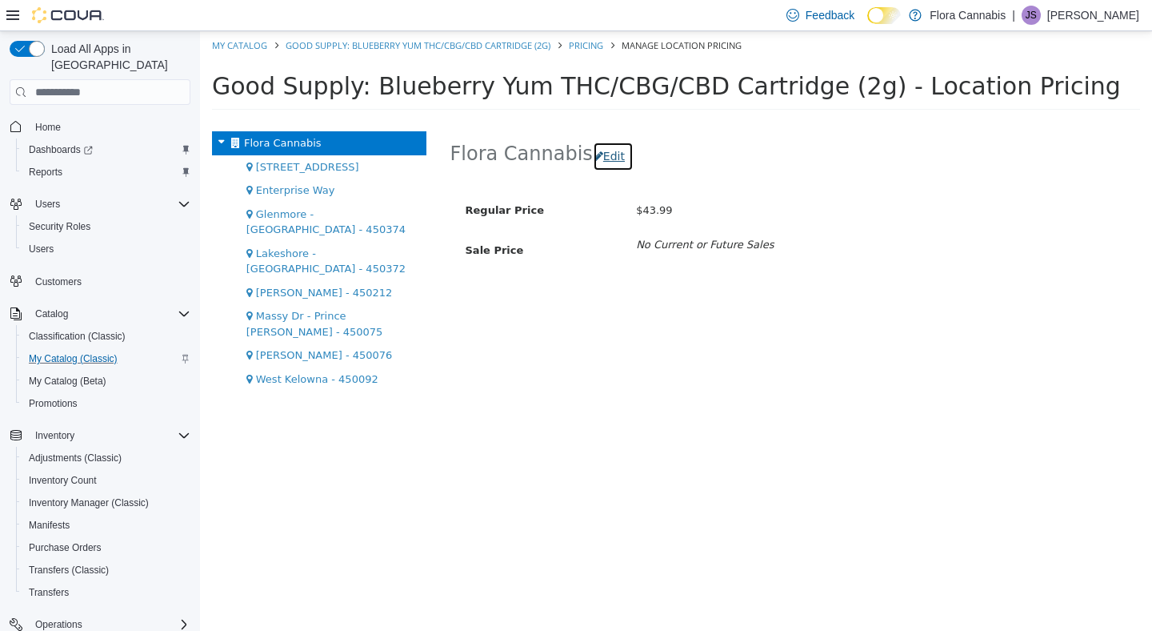
click at [599, 157] on button "Edit" at bounding box center [613, 157] width 41 height 30
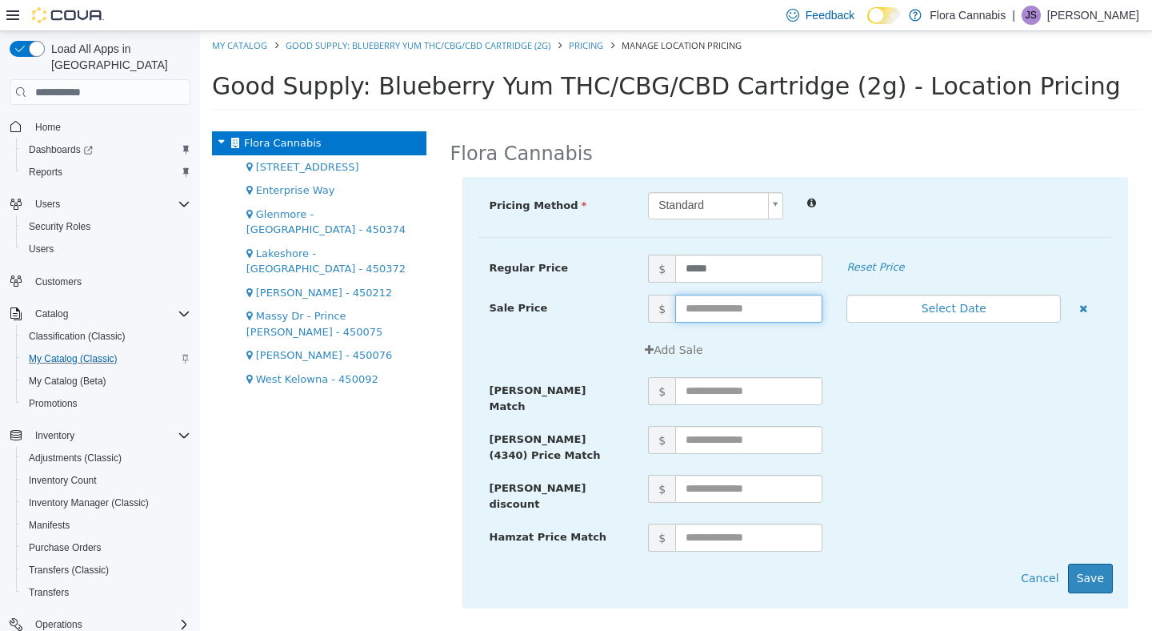
click at [754, 303] on input "text" at bounding box center [748, 308] width 147 height 28
type input "*****"
click at [959, 195] on div at bounding box center [954, 201] width 318 height 19
click at [1092, 563] on button "Save" at bounding box center [1090, 578] width 45 height 30
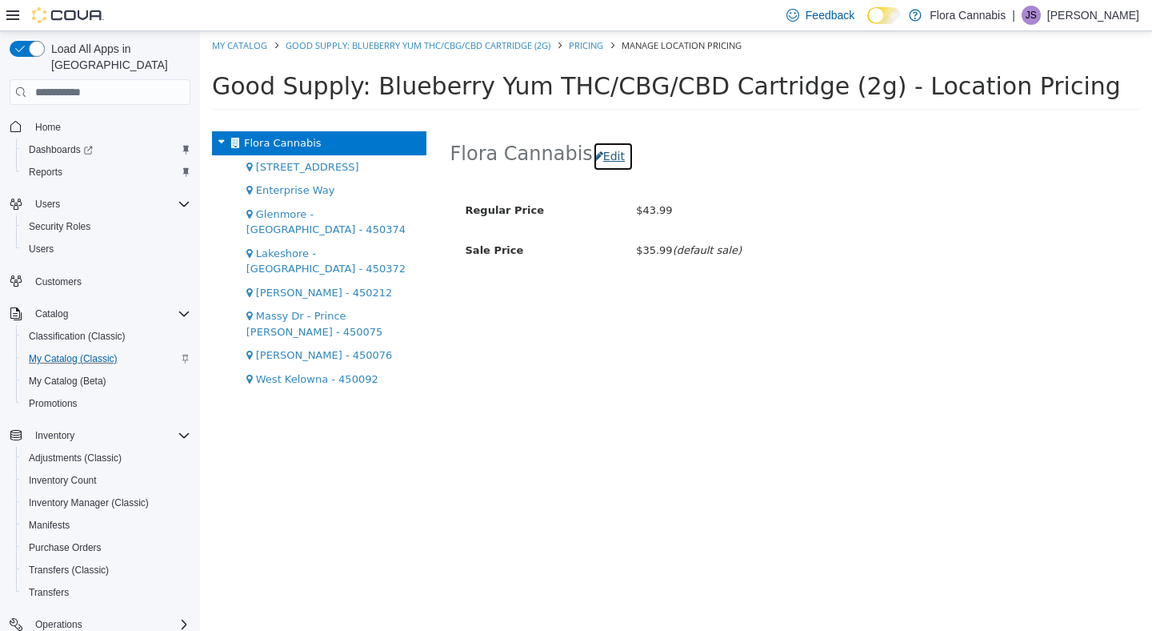
click at [611, 151] on button "Edit" at bounding box center [613, 157] width 41 height 30
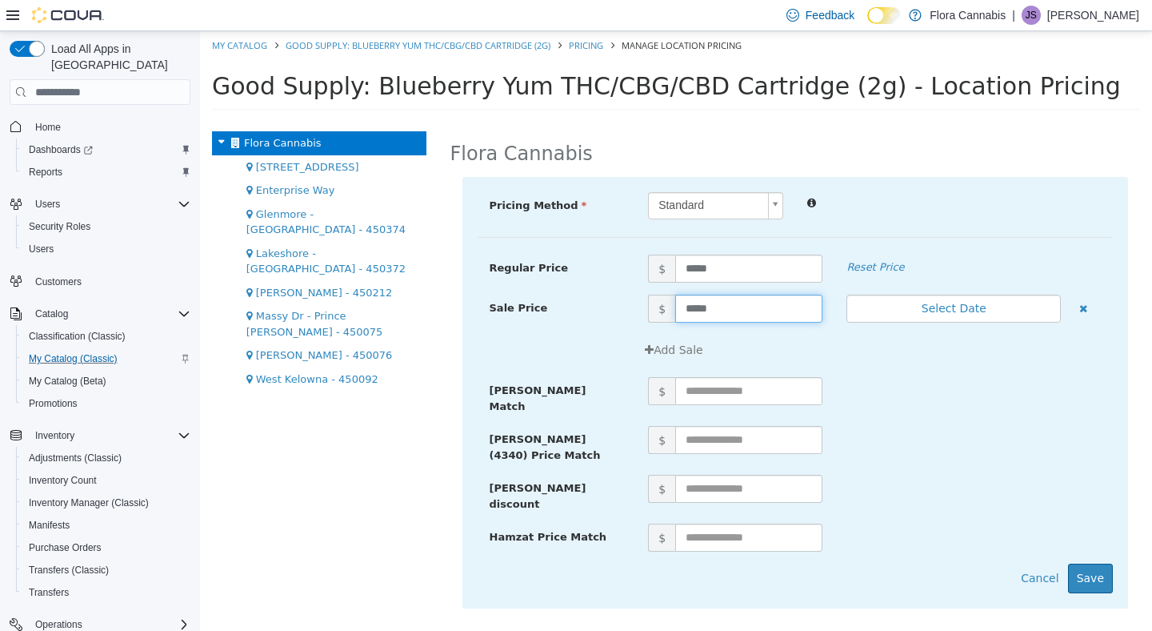
drag, startPoint x: 726, startPoint y: 301, endPoint x: 599, endPoint y: 318, distance: 128.4
click at [599, 318] on div "Sale Price $ ***** Select Date (UTC-7) [GEOGRAPHIC_DATA]" at bounding box center [796, 308] width 636 height 29
click at [1099, 563] on button "Save" at bounding box center [1090, 578] width 45 height 30
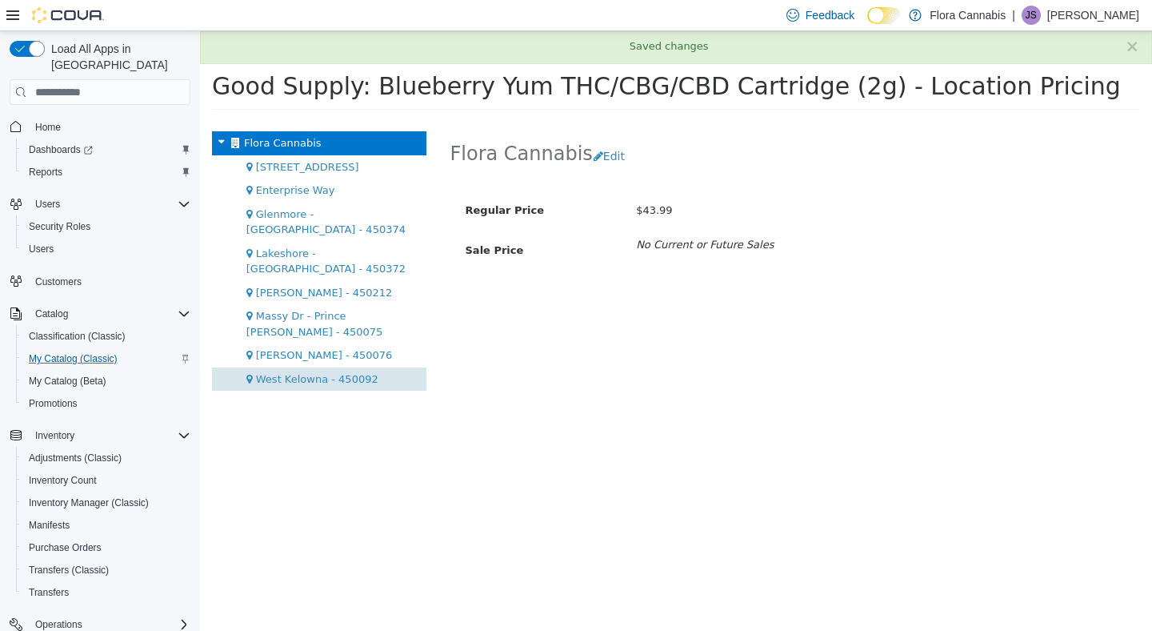
click at [310, 367] on div "West Kelowna - 450092" at bounding box center [319, 379] width 214 height 24
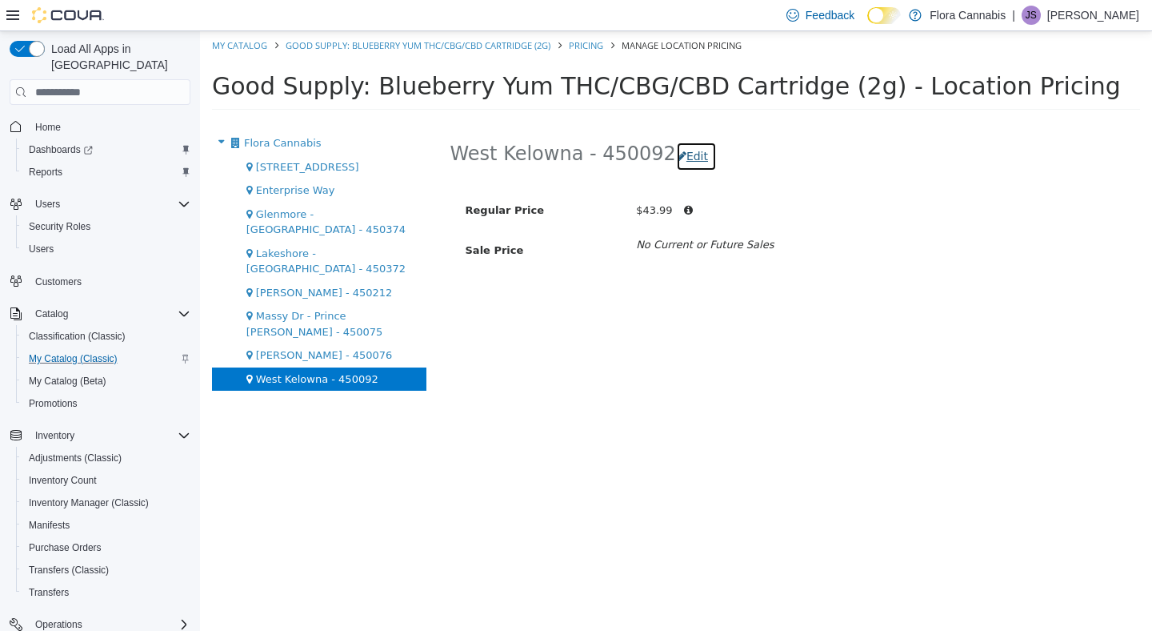
click at [676, 152] on button "Edit" at bounding box center [696, 157] width 41 height 30
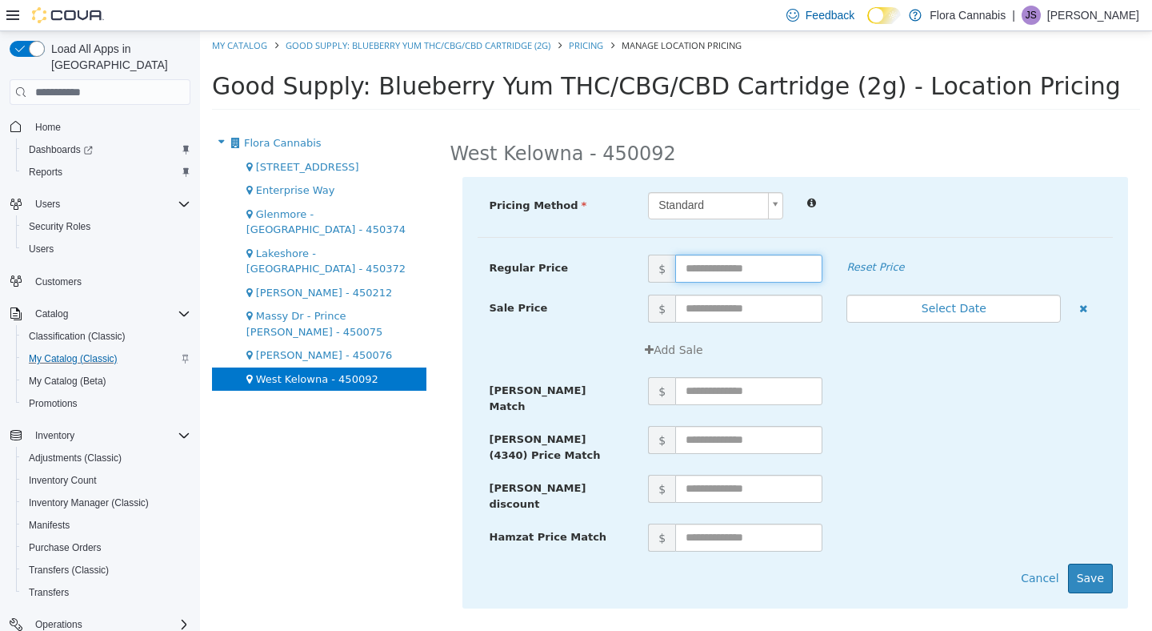
click at [731, 271] on input "text" at bounding box center [748, 268] width 147 height 28
type input "*****"
click at [737, 298] on input "text" at bounding box center [748, 308] width 147 height 28
type input "*****"
click at [917, 213] on div "Standard *" at bounding box center [874, 206] width 477 height 28
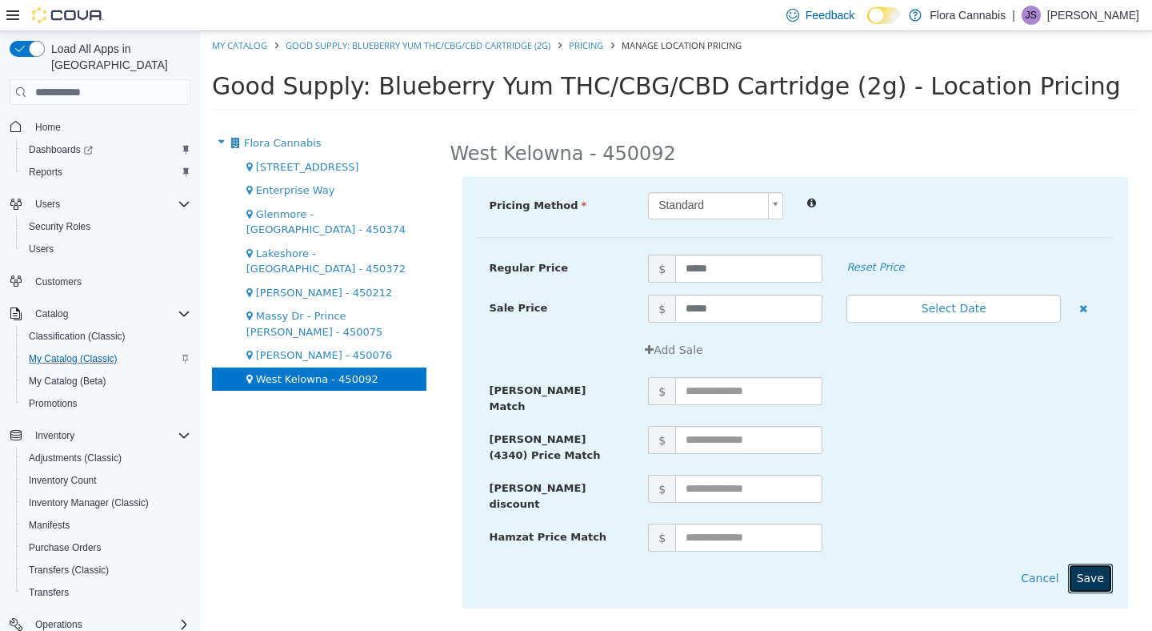
click at [1092, 563] on button "Save" at bounding box center [1090, 578] width 45 height 30
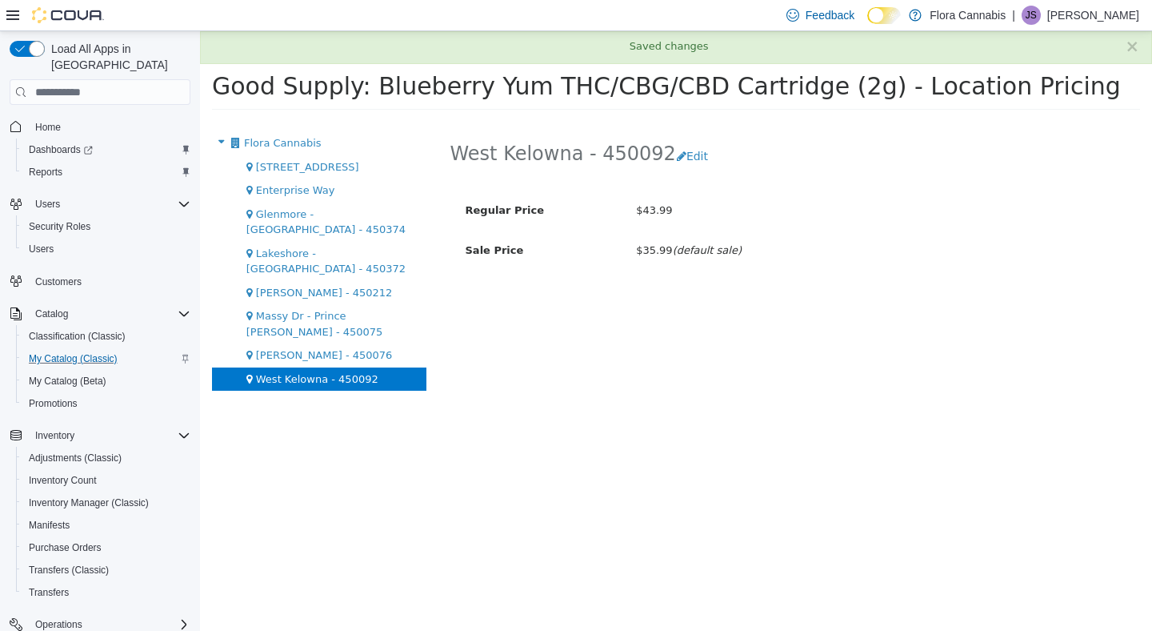
click at [576, 374] on div "West Kelowna - 450092 Edit Regular Price $43.99 Sale Price $35.99 (default sale)" at bounding box center [796, 380] width 715 height 499
